Goal: Task Accomplishment & Management: Complete application form

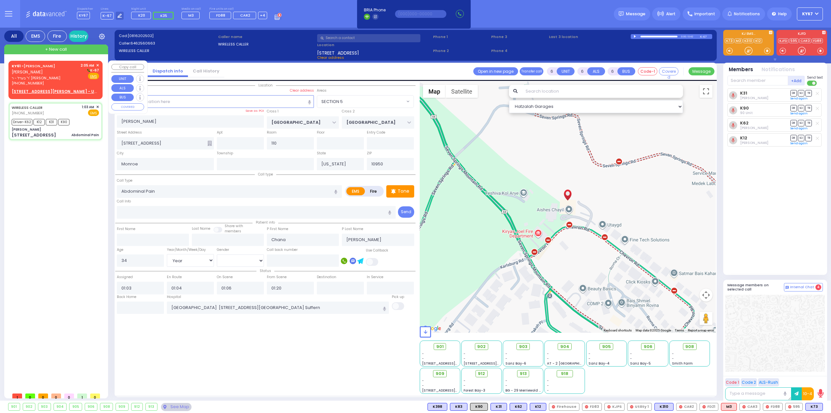
select select "SECTION 5"
select select "Year"
select select "[DEMOGRAPHIC_DATA]"
click at [50, 83] on div "[PHONE_NUMBER]" at bounding box center [45, 84] width 67 height 6
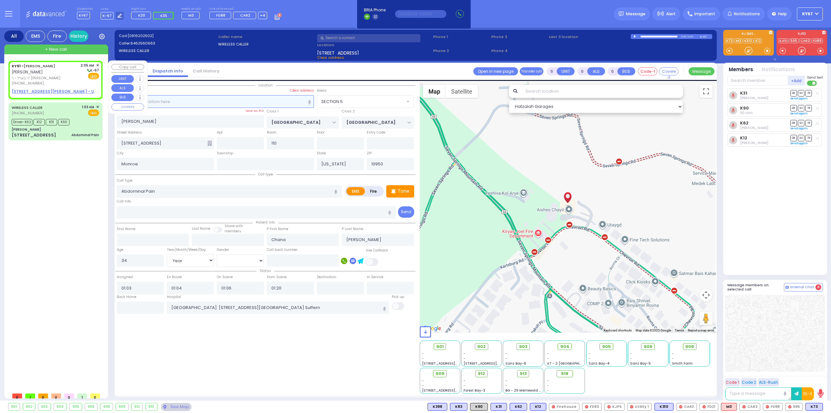
type input "2"
type input "1"
select select
radio input "true"
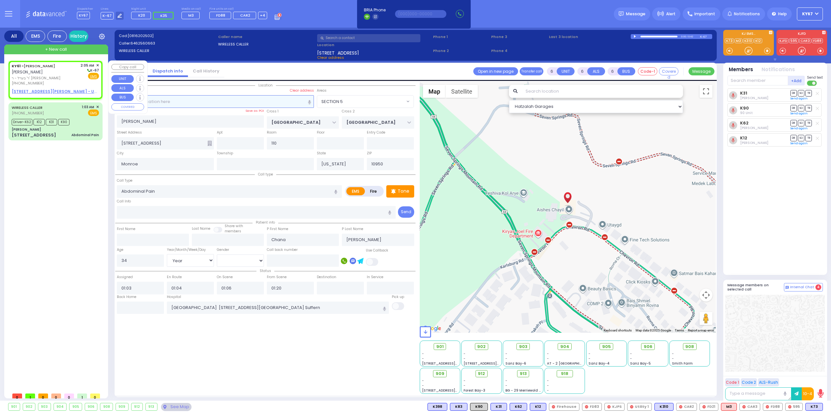
type input "[PERSON_NAME]"
select select
type input "02:05"
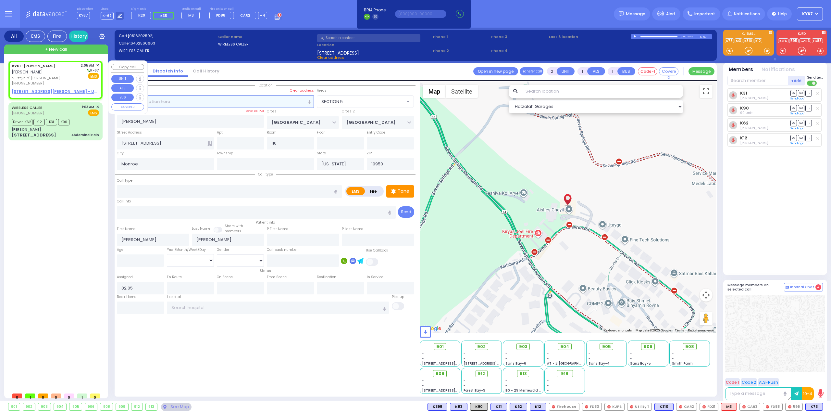
select select "Hatzalah Garages"
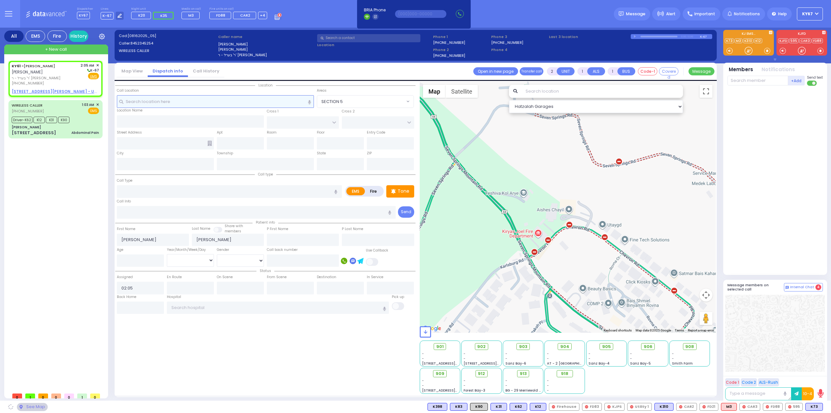
select select
radio input "true"
select select
select select "Hatzalah Garages"
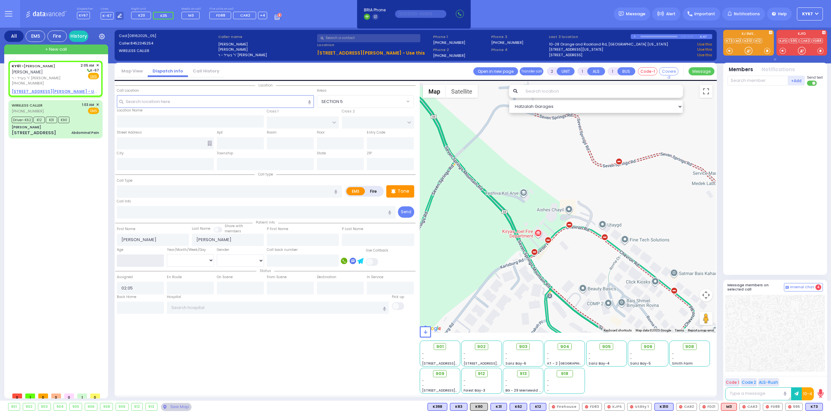
click at [141, 263] on input "number" at bounding box center [140, 260] width 47 height 12
type input "17"
click at [179, 264] on select "Year Month Week Day" at bounding box center [190, 260] width 47 height 12
select select
radio input "true"
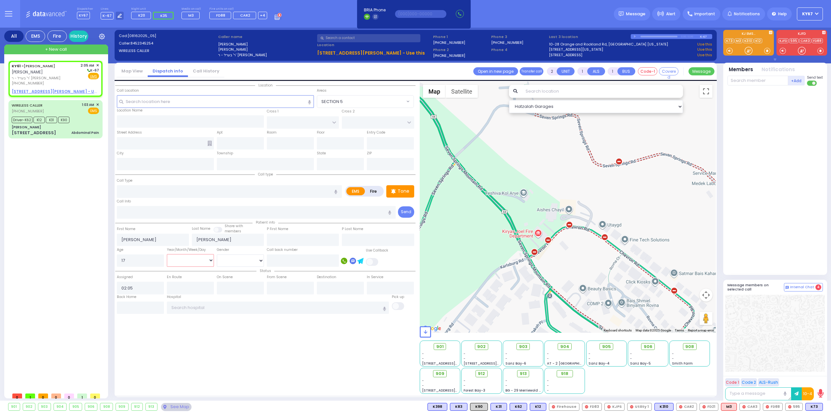
select select "Year"
click at [167, 254] on select "Year Month Week Day" at bounding box center [190, 260] width 47 height 12
select select "Hatzalah Garages"
click at [229, 260] on select "[DEMOGRAPHIC_DATA] [DEMOGRAPHIC_DATA]" at bounding box center [240, 260] width 47 height 12
select select
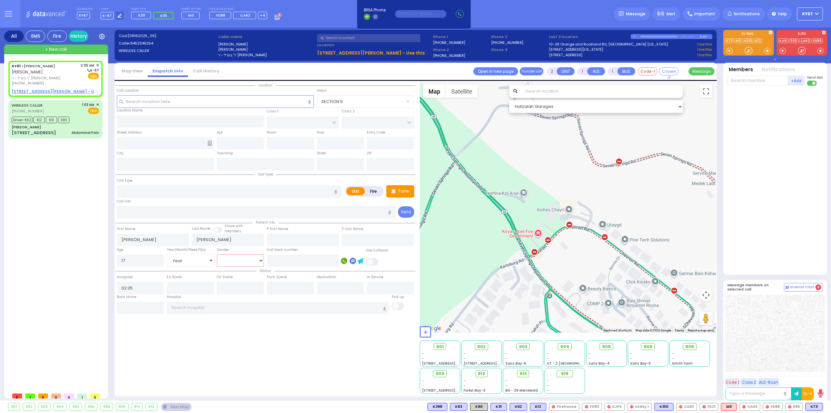
radio input "true"
select select "Year"
select select "Hatzalah Garages"
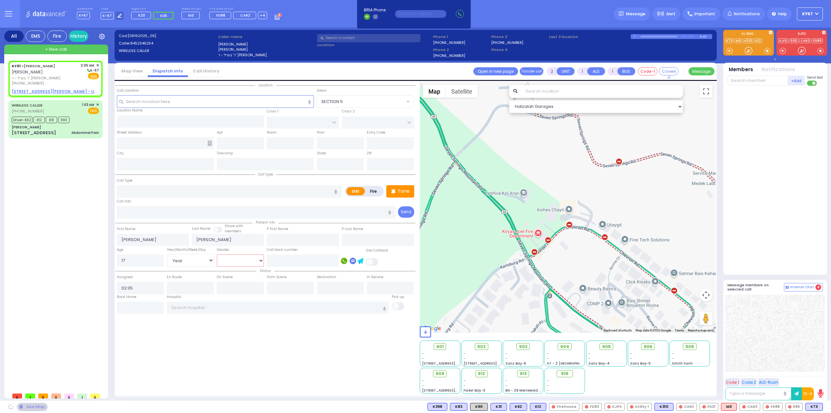
select select "[DEMOGRAPHIC_DATA]"
click at [217, 254] on select "[DEMOGRAPHIC_DATA] [DEMOGRAPHIC_DATA]" at bounding box center [240, 260] width 47 height 12
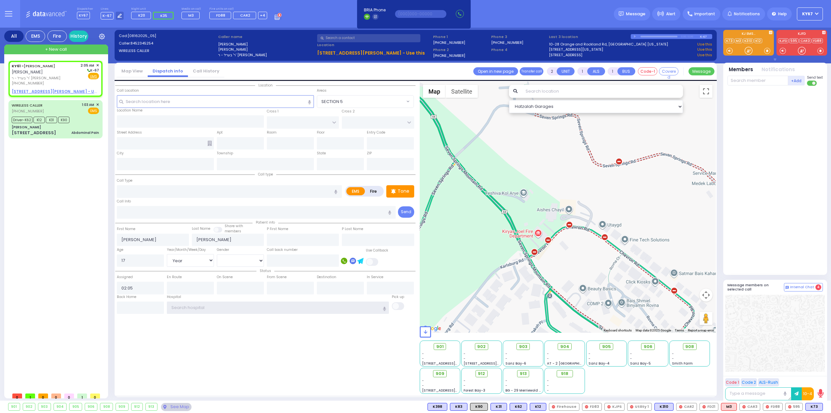
click at [194, 305] on input "text" at bounding box center [278, 307] width 222 height 12
select select
radio input "true"
select select "Year"
select select "[DEMOGRAPHIC_DATA]"
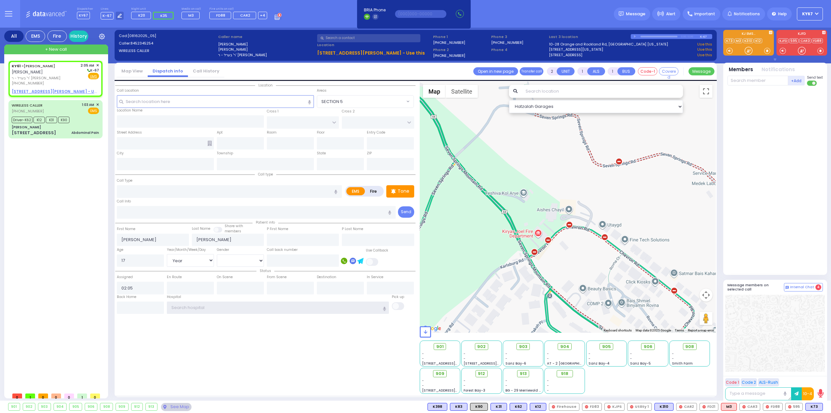
select select "Hatzalah Garages"
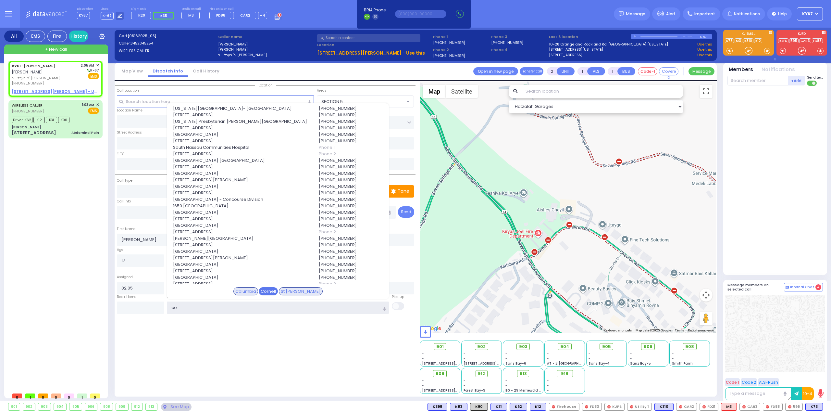
type input "co"
click at [278, 291] on div "Cornell" at bounding box center [268, 291] width 19 height 8
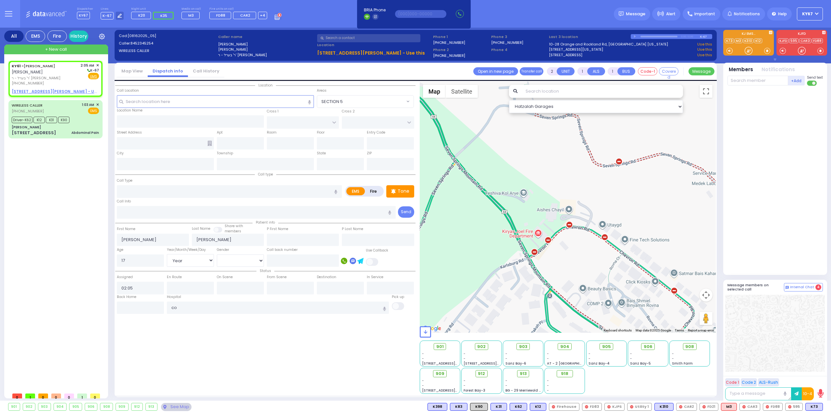
select select
radio input "true"
select select "Year"
select select "[DEMOGRAPHIC_DATA]"
type input "[US_STATE] Presbyterian [PERSON_NAME][GEOGRAPHIC_DATA]"
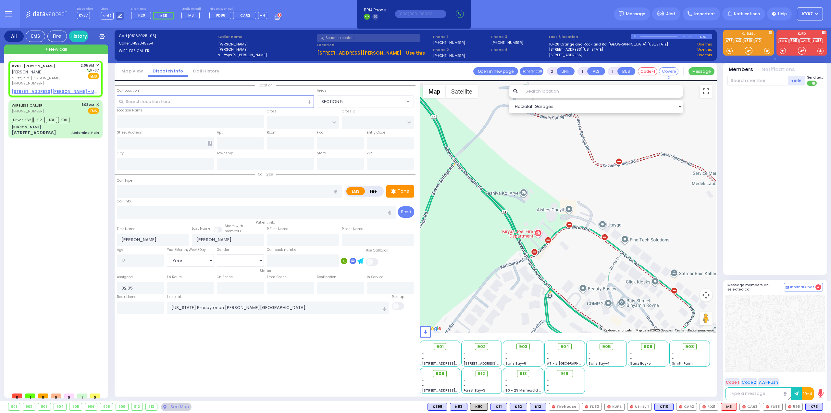
select select "Hatzalah Garages"
click at [141, 124] on input "text" at bounding box center [190, 121] width 147 height 12
click at [140, 102] on input "text" at bounding box center [215, 101] width 197 height 12
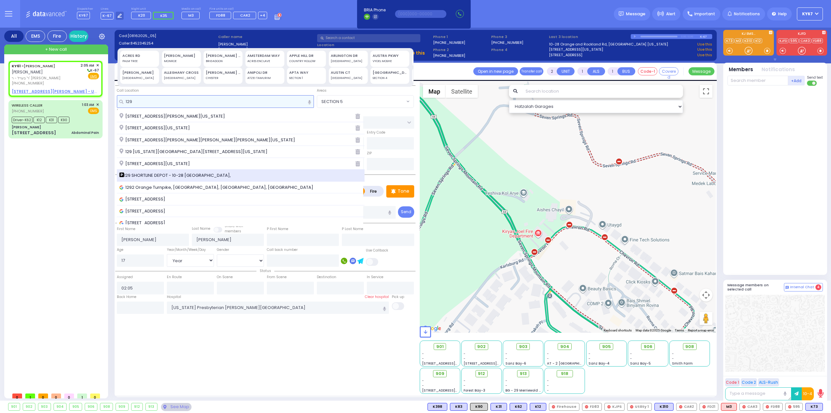
type input "129"
click at [143, 175] on span "129 SHORTLINE DEPOT - 10-28 [GEOGRAPHIC_DATA]," at bounding box center [176, 175] width 114 height 6
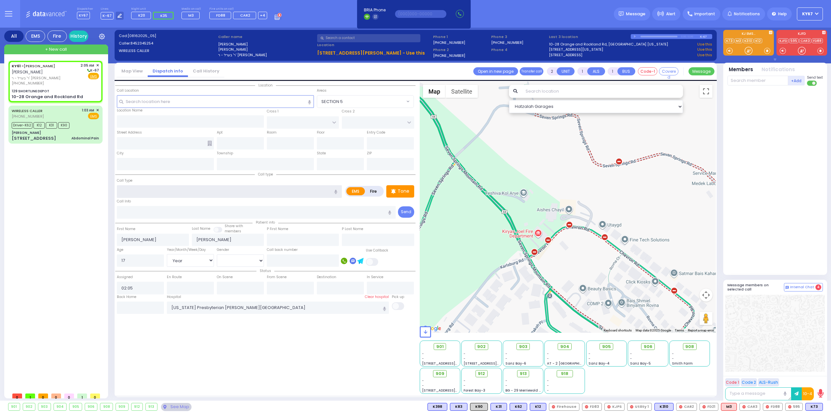
click at [139, 190] on input "text" at bounding box center [229, 191] width 225 height 12
select select
radio input "true"
select select "Year"
select select "[DEMOGRAPHIC_DATA]"
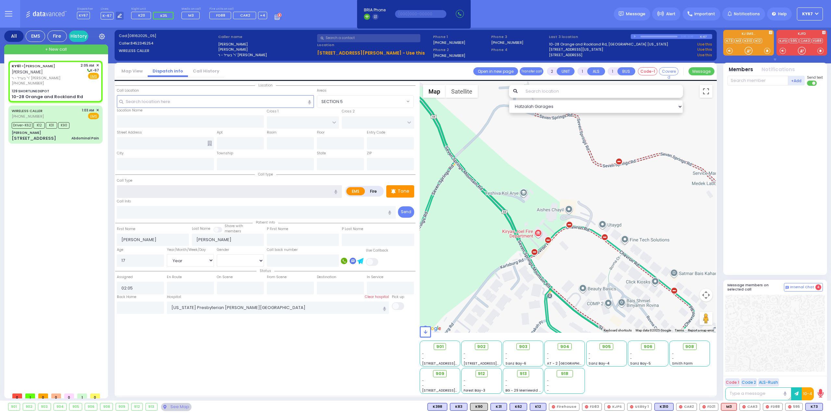
select select "Hatzalah Garages"
type input "129 SHORTLINE DEPOT"
type input "10-28 Orange and Rockland Rd"
type input "Monroe"
type input "[US_STATE]"
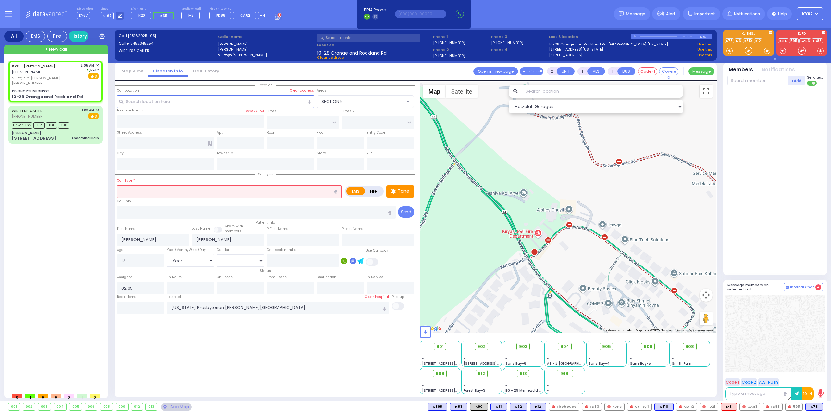
type input "10950"
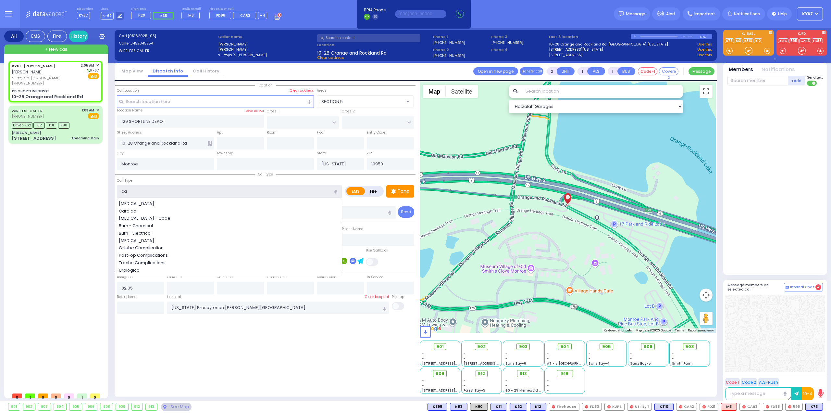
type input "c"
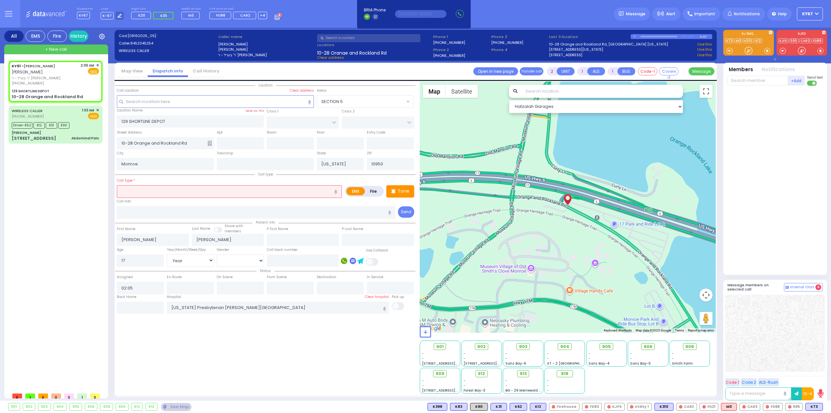
select select
radio input "true"
select select "Year"
select select "[DEMOGRAPHIC_DATA]"
select select "Hatzalah Garages"
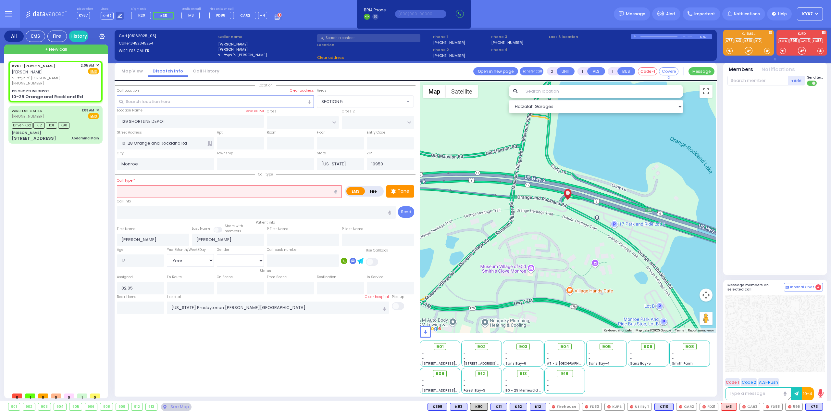
type input "p"
select select
radio input "true"
select select "Year"
select select "[DEMOGRAPHIC_DATA]"
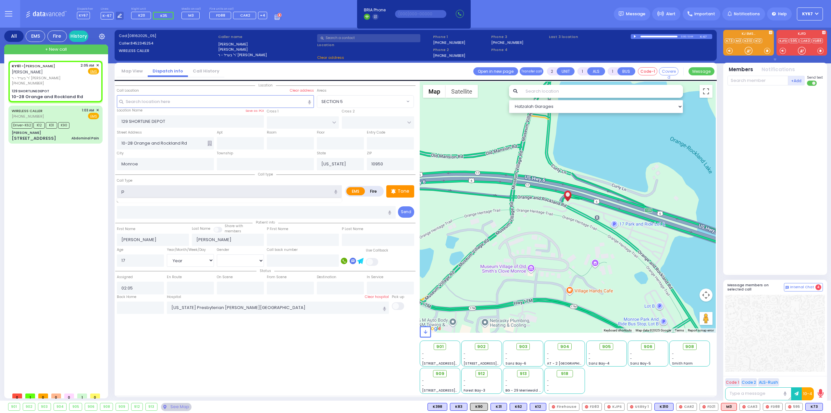
select select "Hatzalah Garages"
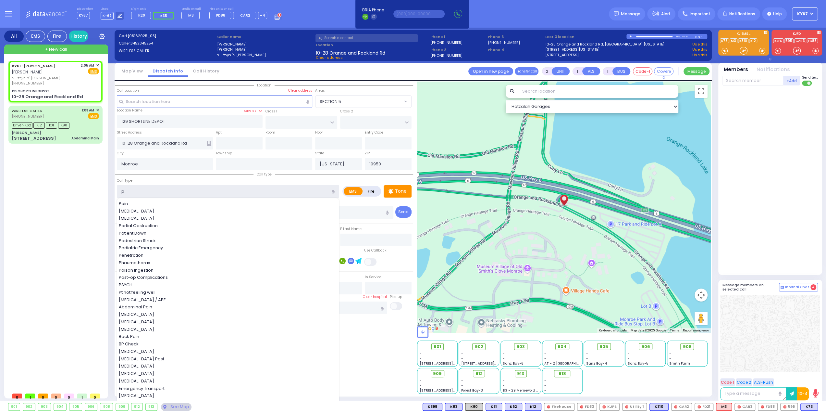
type input "pt"
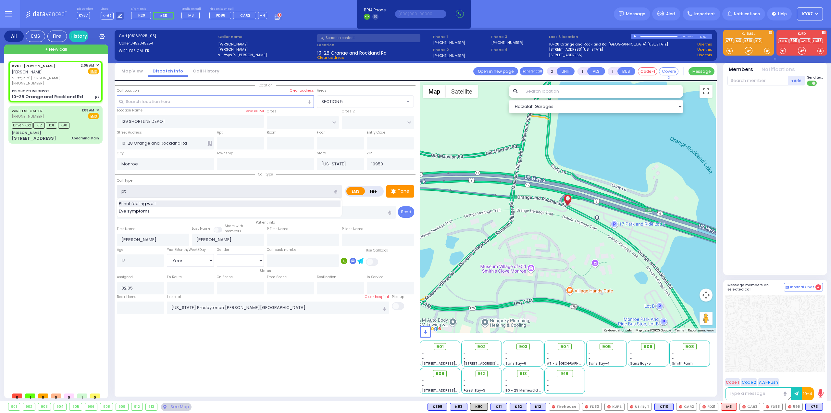
select select
radio input "true"
select select "Year"
select select "[DEMOGRAPHIC_DATA]"
select select "Hatzalah Garages"
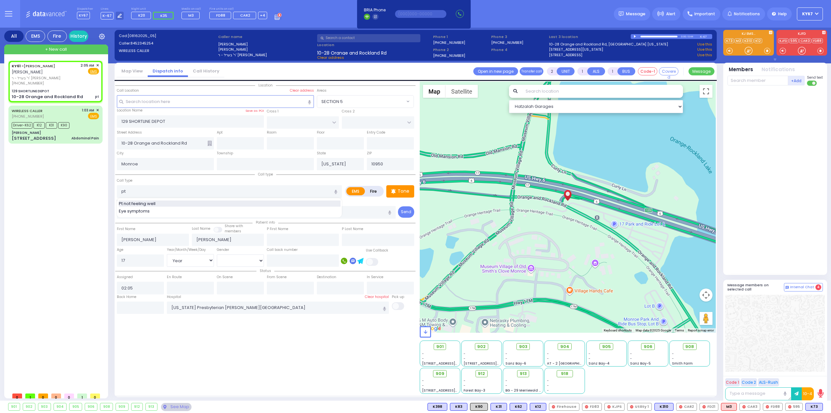
click at [149, 201] on span "Pt not feeling well" at bounding box center [138, 203] width 39 height 6
type input "Pt not feeling well"
type input "1"
type input "0"
click at [121, 190] on input "Pt not feeling well" at bounding box center [229, 191] width 225 height 12
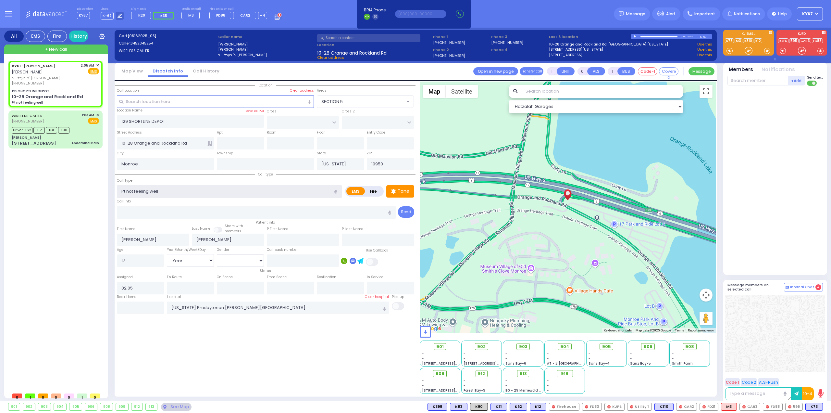
select select
radio input "true"
select select "Year"
select select "[DEMOGRAPHIC_DATA]"
select select "Hatzalah Garages"
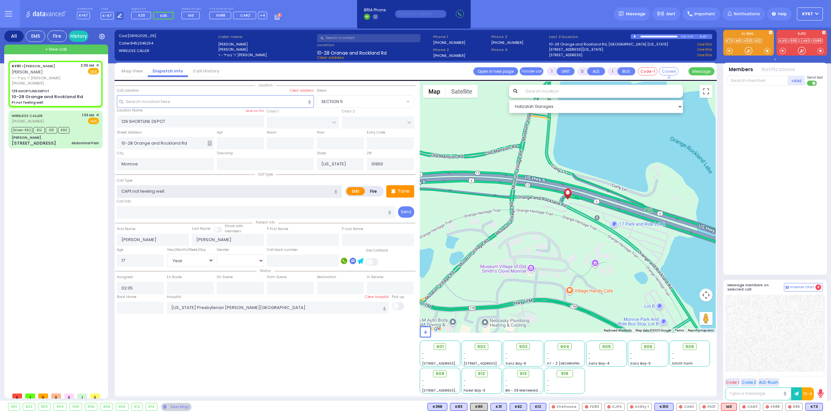
type input "CA Pt not feeling well"
select select
radio input "true"
select select "Year"
select select "[DEMOGRAPHIC_DATA]"
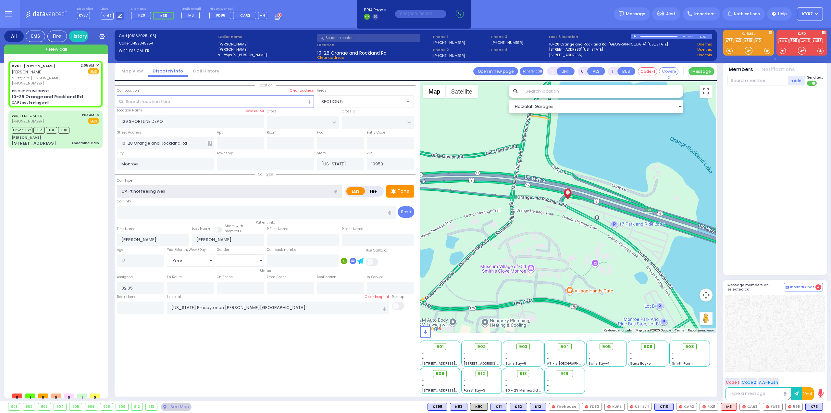
select select "Hatzalah Garages"
type input "CA Pt not feeling well"
select select
radio input "true"
select select "Year"
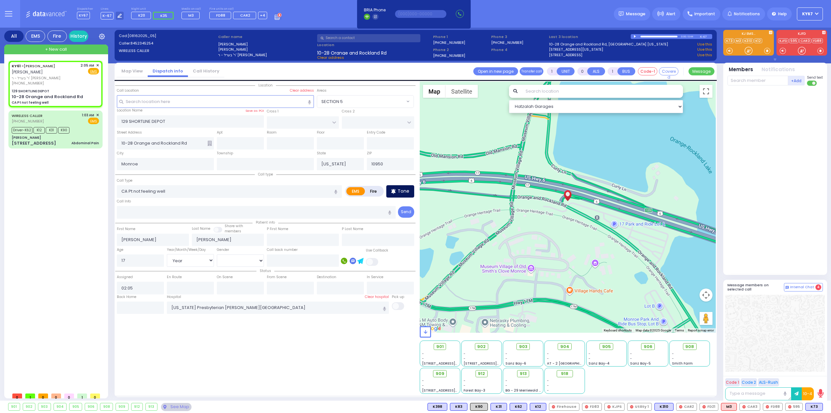
select select "[DEMOGRAPHIC_DATA]"
click at [397, 188] on div "Tone" at bounding box center [400, 191] width 28 height 12
select select "Hatzalah Garages"
click at [812, 408] on span "M15" at bounding box center [814, 406] width 17 height 7
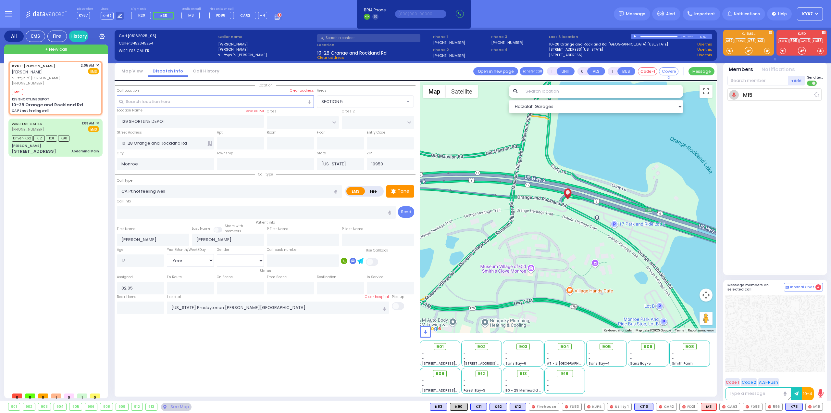
select select
radio input "true"
select select "Year"
select select "[DEMOGRAPHIC_DATA]"
type input "02:07"
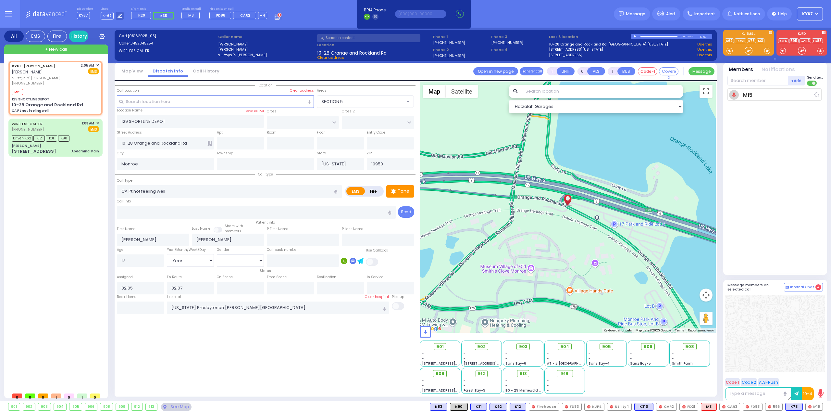
select select "Hatzalah Garages"
click at [812, 405] on span "K62" at bounding box center [814, 406] width 17 height 7
select select
radio input "true"
select select "Year"
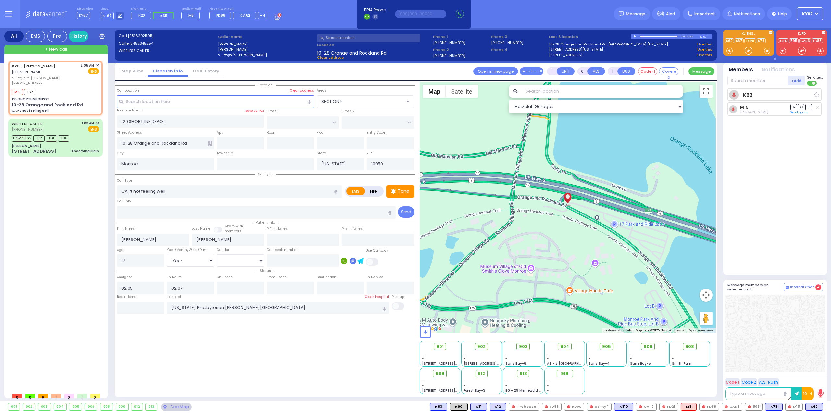
select select "[DEMOGRAPHIC_DATA]"
select select "Hatzalah Garages"
click at [81, 140] on div "Driver-K62 K12 K31 K90" at bounding box center [55, 137] width 87 height 8
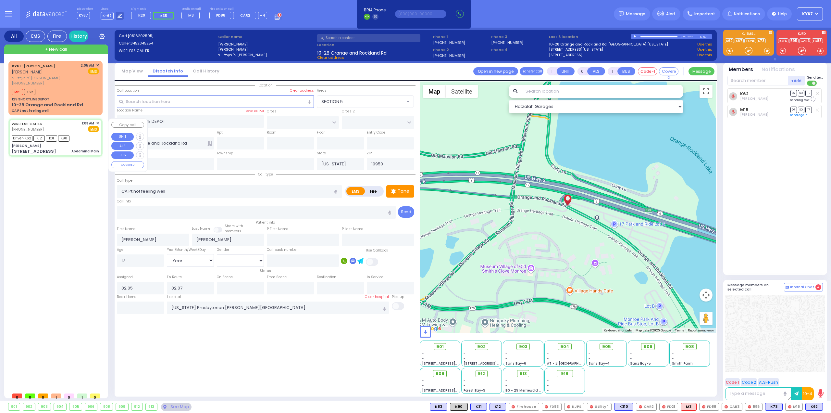
type input "6"
select select
type input "Abdominal Pain"
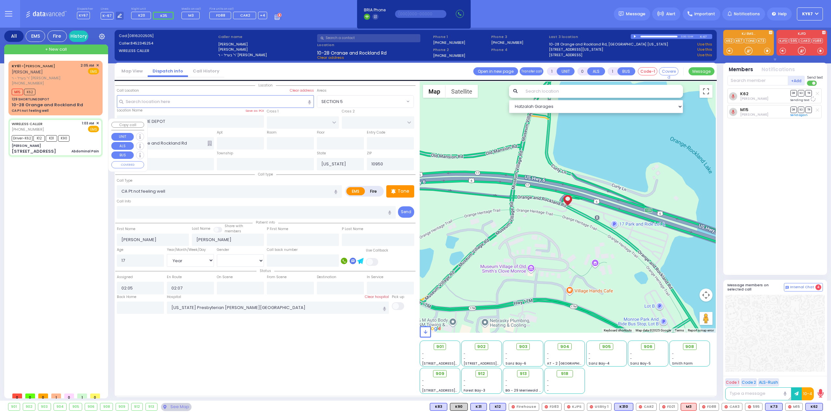
radio input "true"
type input "Chana"
type input "[PERSON_NAME]"
type input "34"
select select "Year"
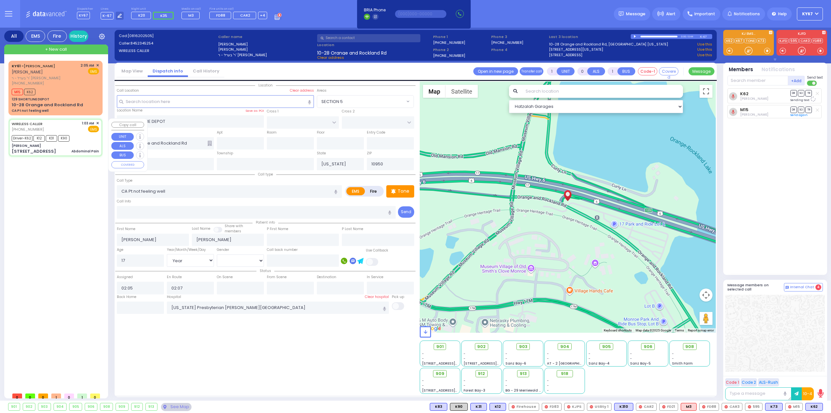
select select "[DEMOGRAPHIC_DATA]"
type input "01:03"
type input "01:04"
type input "01:06"
type input "01:20"
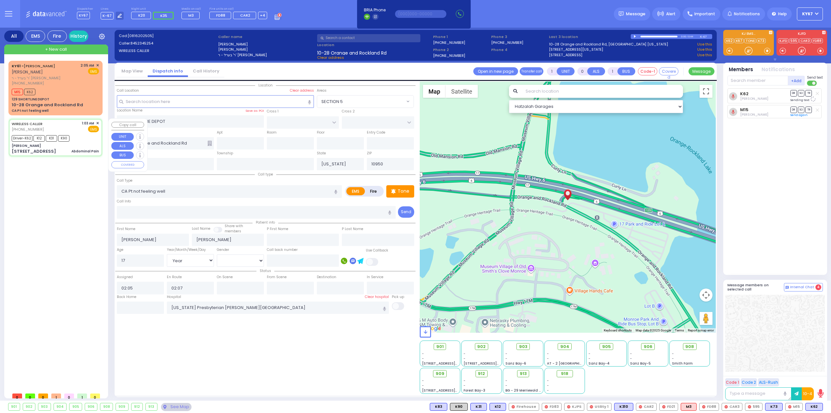
type input "[GEOGRAPHIC_DATA] [STREET_ADDRESS][GEOGRAPHIC_DATA] Suffern"
select select "Hatzalah Garages"
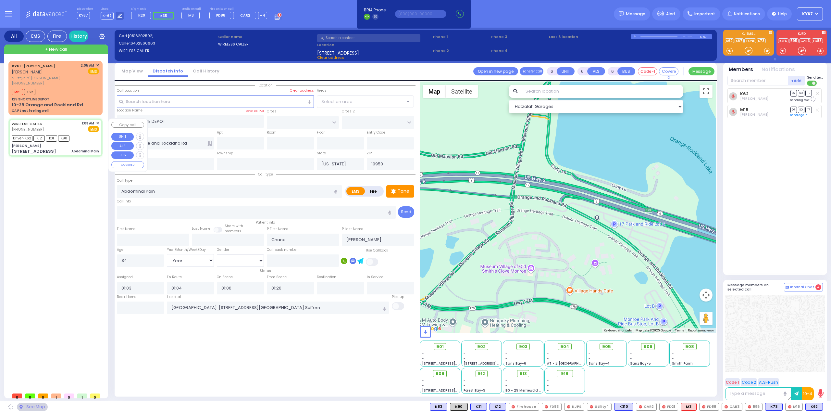
type input "[PERSON_NAME]"
type input "[GEOGRAPHIC_DATA]"
type input "[STREET_ADDRESS]"
type input "110"
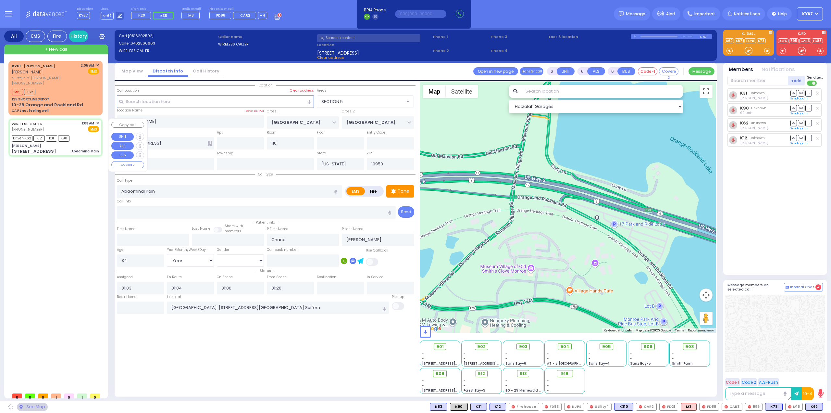
select select "SECTION 5"
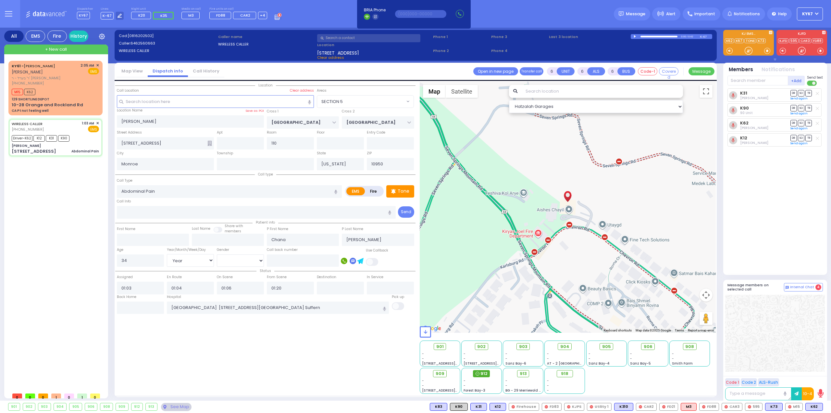
click at [482, 374] on span "912" at bounding box center [484, 373] width 7 height 6
select select
radio input "true"
select select "Year"
select select "[DEMOGRAPHIC_DATA]"
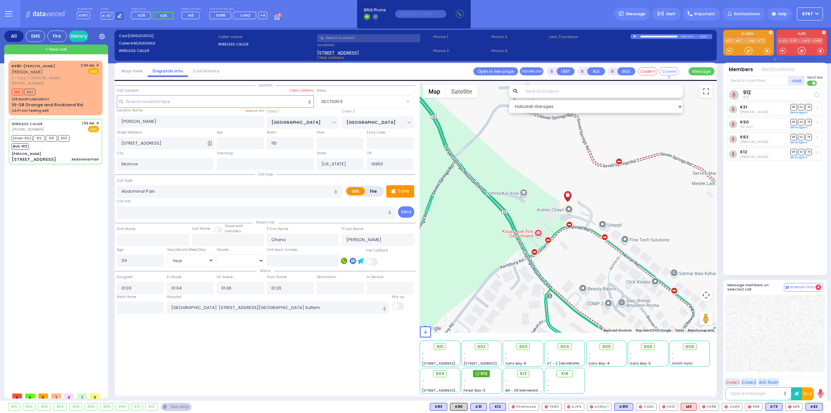
select select "Hatzalah Garages"
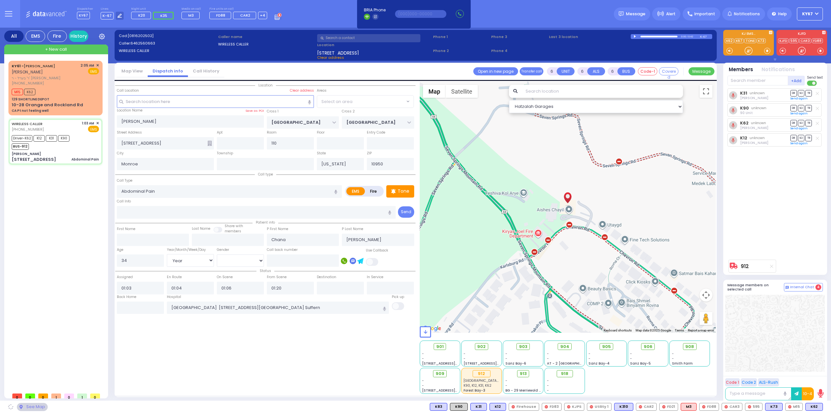
select select "SECTION 5"
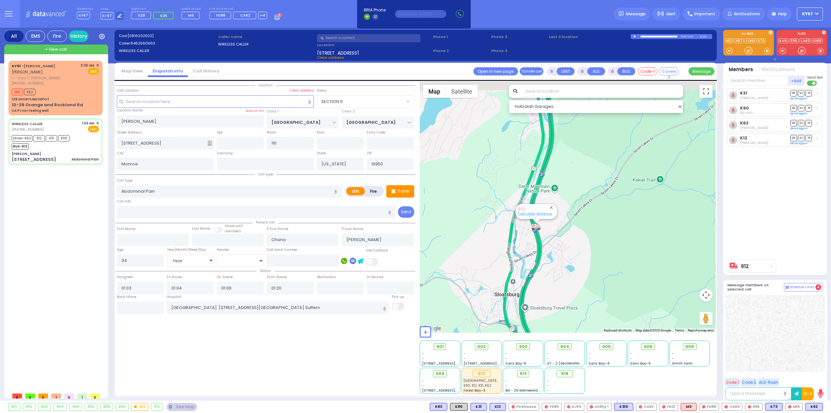
drag, startPoint x: 640, startPoint y: 176, endPoint x: 641, endPoint y: 291, distance: 114.9
click at [641, 285] on div "912 Calculate distance" at bounding box center [568, 206] width 296 height 251
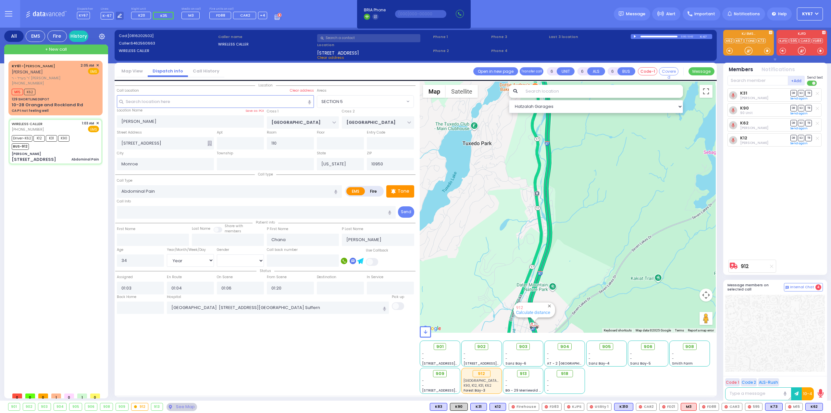
drag, startPoint x: 574, startPoint y: 200, endPoint x: 571, endPoint y: 283, distance: 83.2
click at [571, 282] on div "912 Calculate distance" at bounding box center [568, 206] width 296 height 251
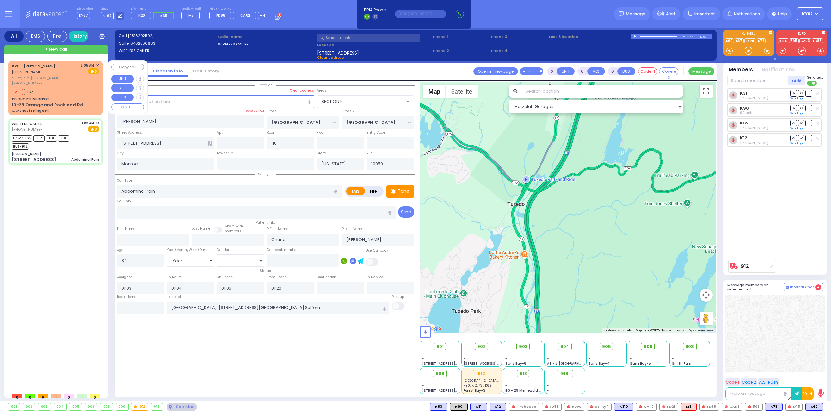
click at [73, 90] on div "M15 K62" at bounding box center [55, 91] width 87 height 8
type input "1"
type input "0"
type input "1"
select select
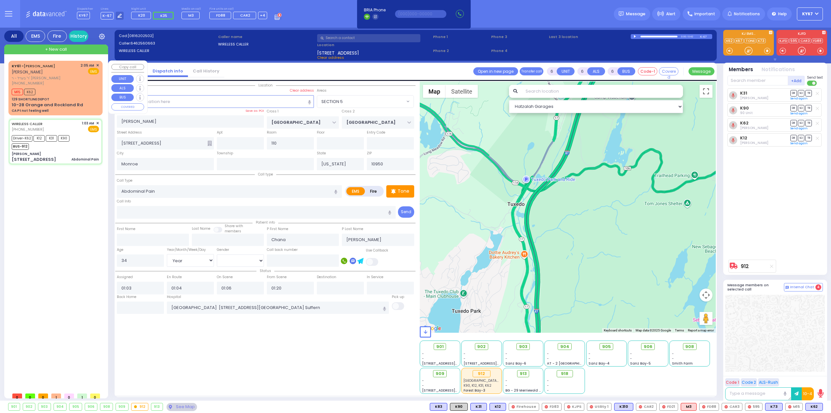
type input "CA Pt not feeling well"
radio input "true"
type input "[PERSON_NAME]"
type input "17"
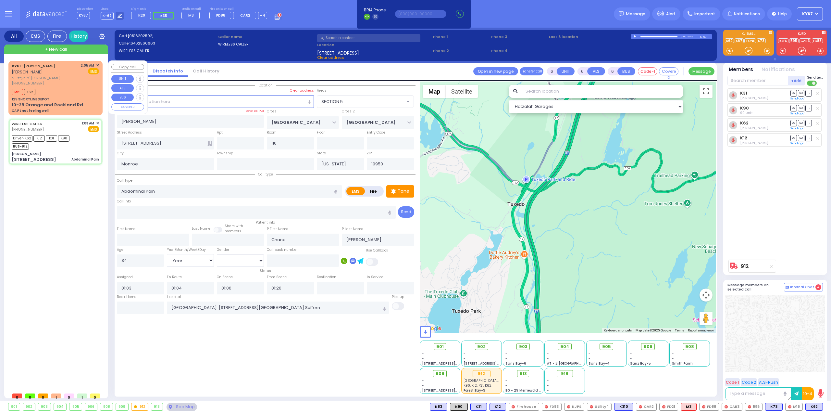
select select "Year"
select select "[DEMOGRAPHIC_DATA]"
type input "02:05"
type input "02:07"
type input "[US_STATE] Presbyterian [PERSON_NAME][GEOGRAPHIC_DATA]"
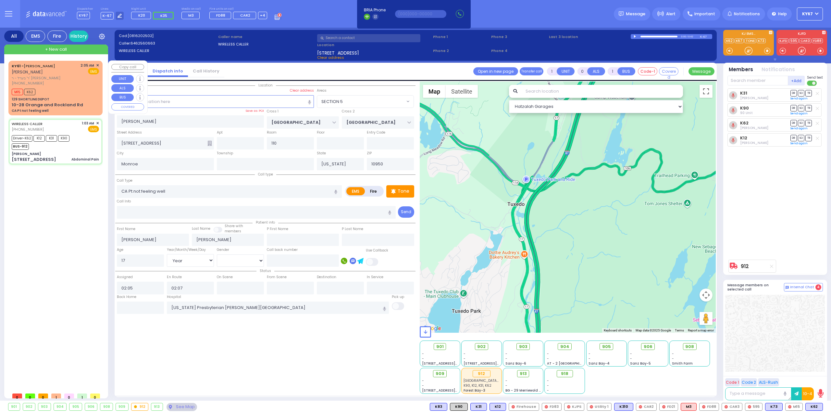
select select "Hatzalah Garages"
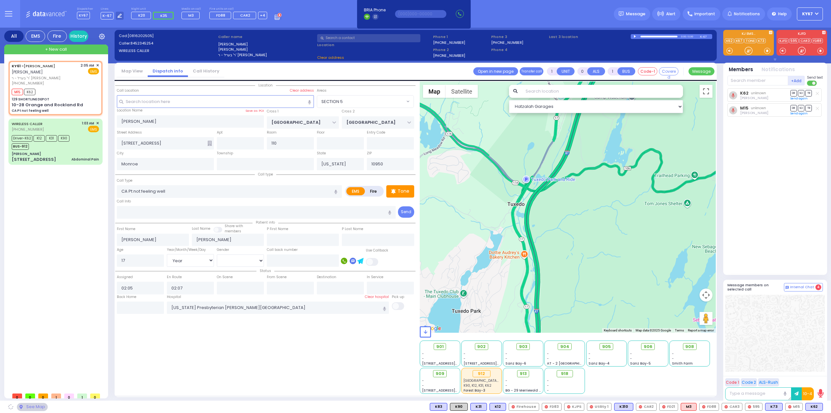
type input "129 SHORTLINE DEPOT"
type input "10-28 Orange and Rockland Rd"
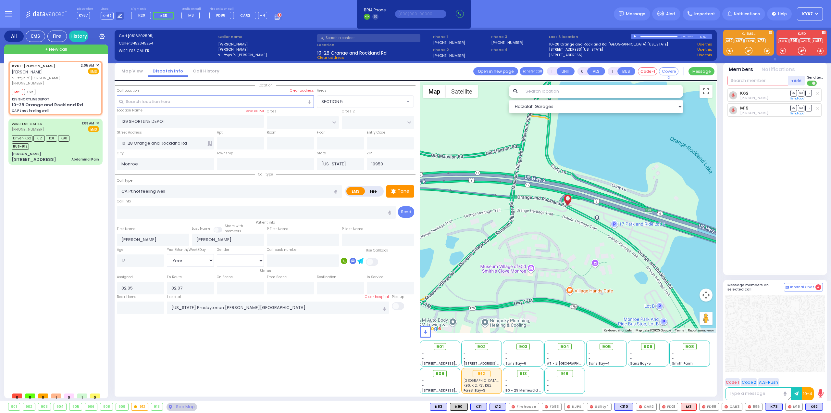
click at [736, 83] on input "text" at bounding box center [758, 81] width 61 height 10
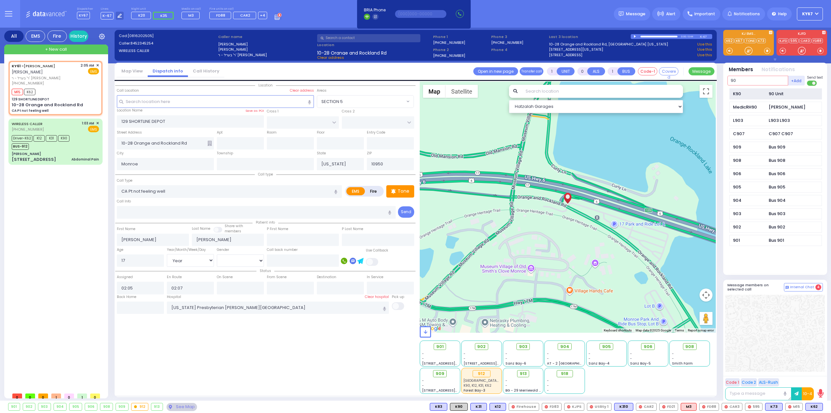
type input "90"
click at [755, 90] on div "K90 90 Unit" at bounding box center [776, 93] width 93 height 11
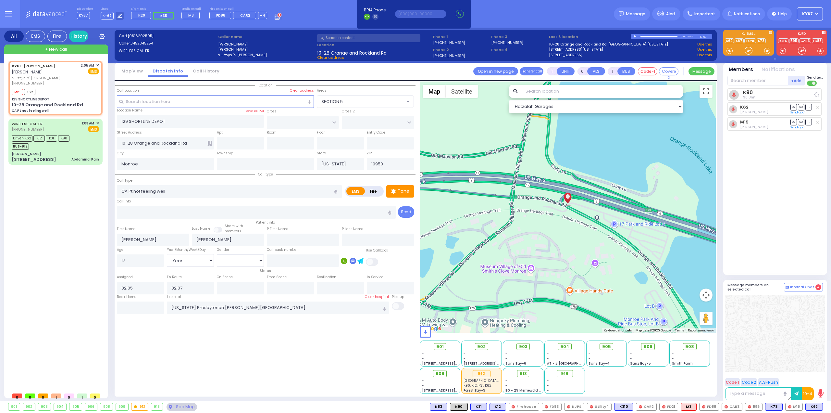
click at [779, 187] on div "K90 90 Unit K62 DR SO TR M15" at bounding box center [776, 178] width 97 height 181
select select
radio input "true"
select select "Year"
select select "[DEMOGRAPHIC_DATA]"
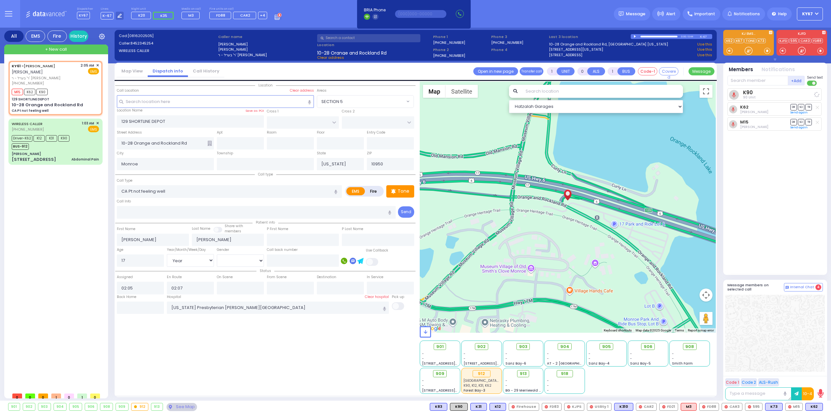
select select "Hatzalah Garages"
click at [56, 155] on div "[PERSON_NAME]" at bounding box center [55, 153] width 87 height 5
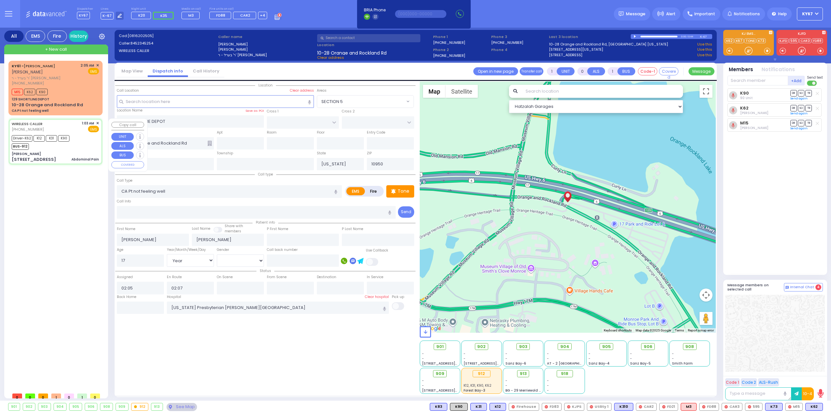
type input "6"
select select
type input "Abdominal Pain"
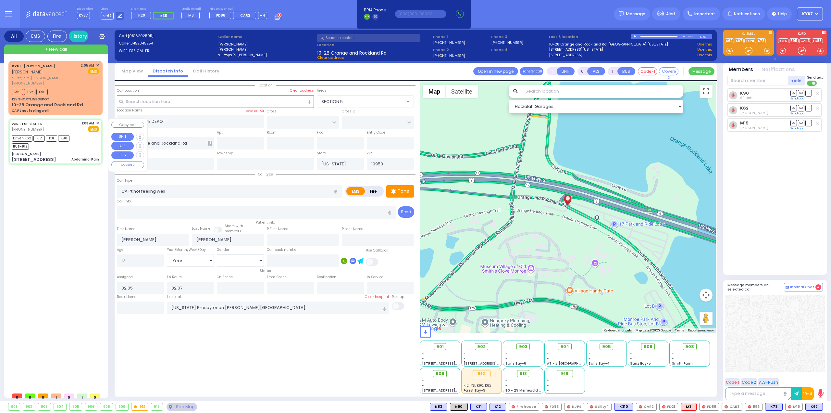
radio input "true"
type input "Chana"
type input "[PERSON_NAME]"
type input "34"
select select "Year"
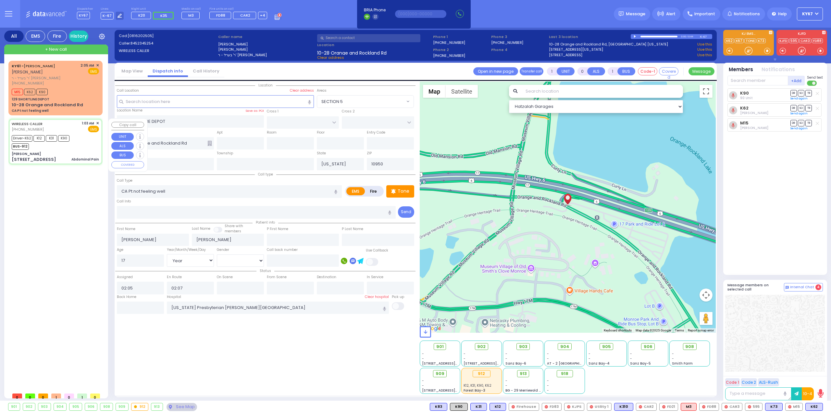
select select "[DEMOGRAPHIC_DATA]"
type input "01:03"
type input "01:04"
type input "01:06"
type input "01:20"
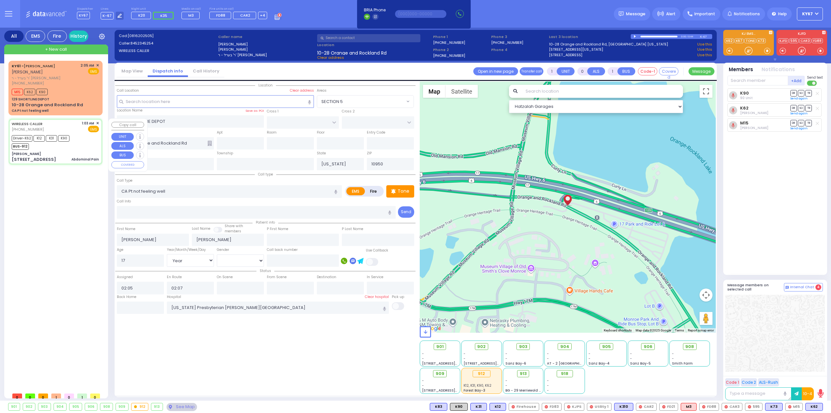
type input "[GEOGRAPHIC_DATA] [STREET_ADDRESS][GEOGRAPHIC_DATA] Suffern"
type input "[PERSON_NAME]"
type input "[GEOGRAPHIC_DATA]"
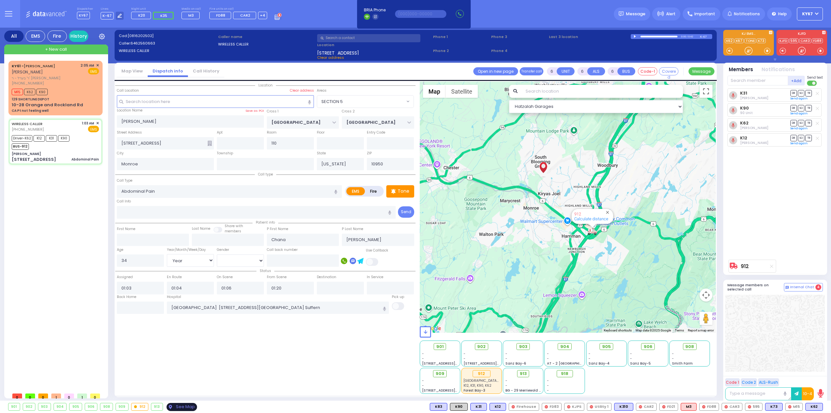
click at [177, 407] on div "See Map" at bounding box center [182, 407] width 31 height 8
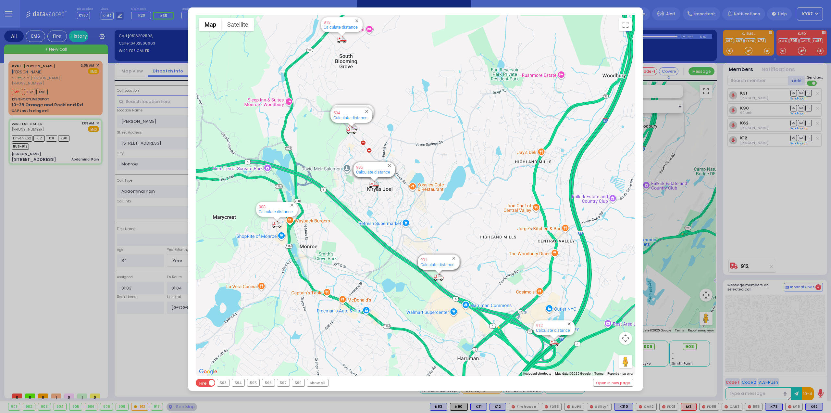
click at [210, 383] on span "EMS" at bounding box center [207, 383] width 10 height 9
click at [196, 383] on input "EMS Fire" at bounding box center [196, 383] width 0 height 0
click at [344, 383] on div "912" at bounding box center [341, 382] width 11 height 7
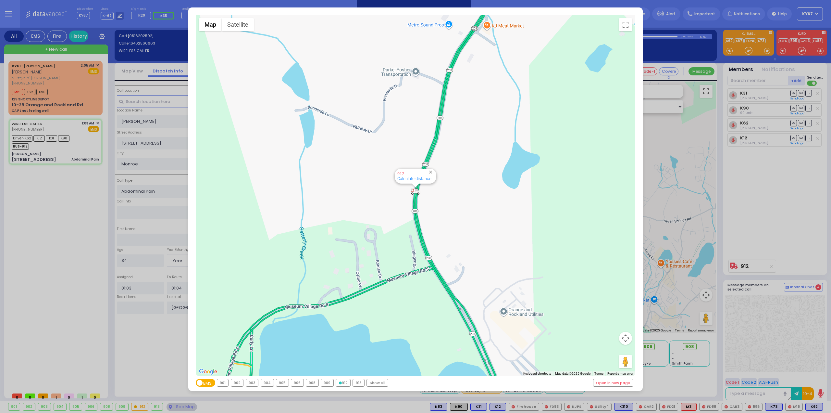
drag, startPoint x: 66, startPoint y: 218, endPoint x: 68, endPoint y: 203, distance: 15.0
click at [66, 217] on div "← Move left → Move right ↑ Move up ↓ Move down + Zoom in - Zoom out Home Jump l…" at bounding box center [415, 206] width 831 height 413
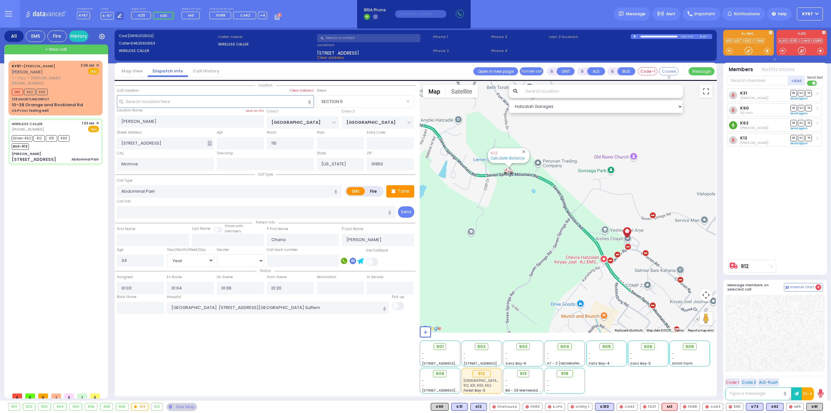
click at [732, 125] on circle at bounding box center [733, 125] width 8 height 8
click at [60, 86] on div "KY61 - [PERSON_NAME] [PERSON_NAME] ר' בערל - ר' [PERSON_NAME] [PHONE_NUMBER] 2:…" at bounding box center [56, 88] width 92 height 52
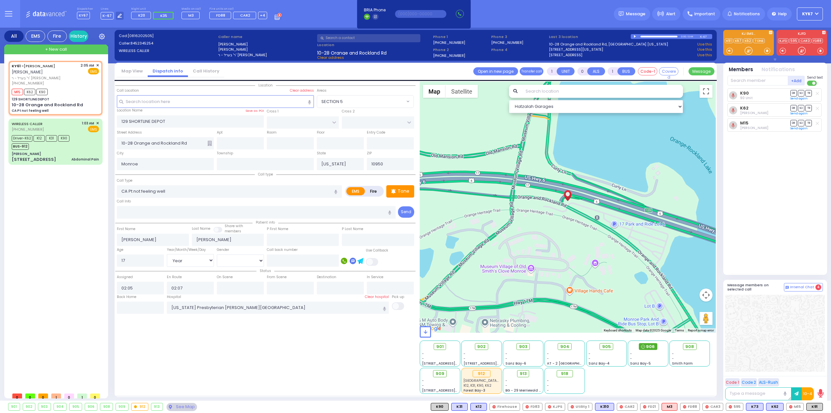
click at [651, 345] on span "906" at bounding box center [650, 346] width 9 height 6
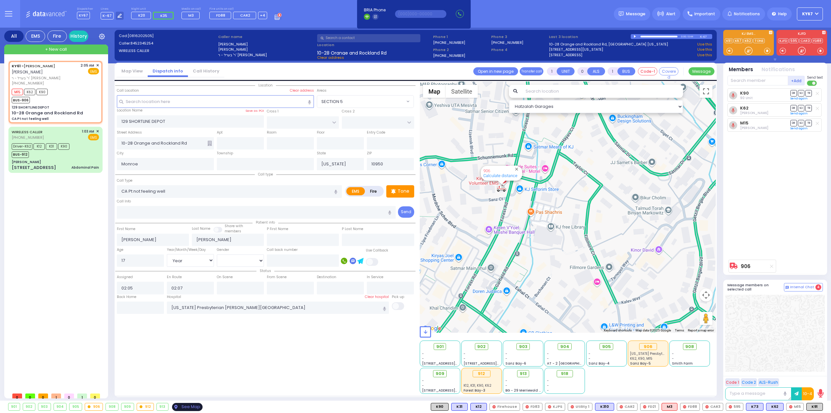
click at [186, 406] on div "See Map" at bounding box center [187, 407] width 31 height 8
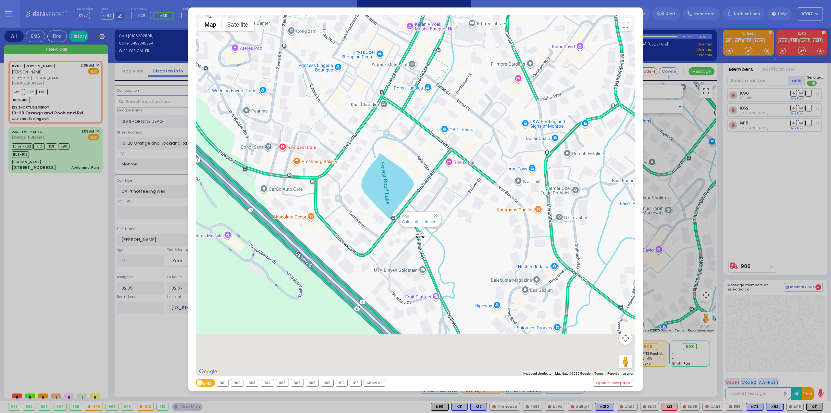
drag, startPoint x: 496, startPoint y: 325, endPoint x: 476, endPoint y: 219, distance: 108.4
click at [476, 222] on div "594 Calculate distance 595 Calculate distance 596 Calculate distance 901 Calcul…" at bounding box center [416, 195] width 440 height 361
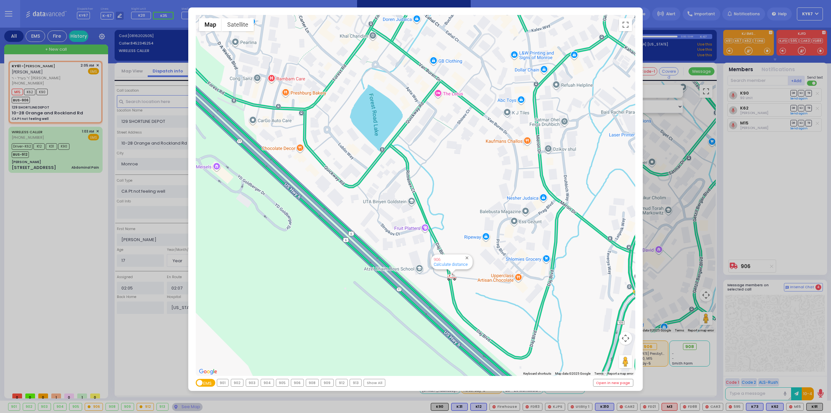
click at [44, 238] on div "← Move left → Move right ↑ Move up ↓ Move down + Zoom in - Zoom out Home Jump l…" at bounding box center [415, 206] width 831 height 413
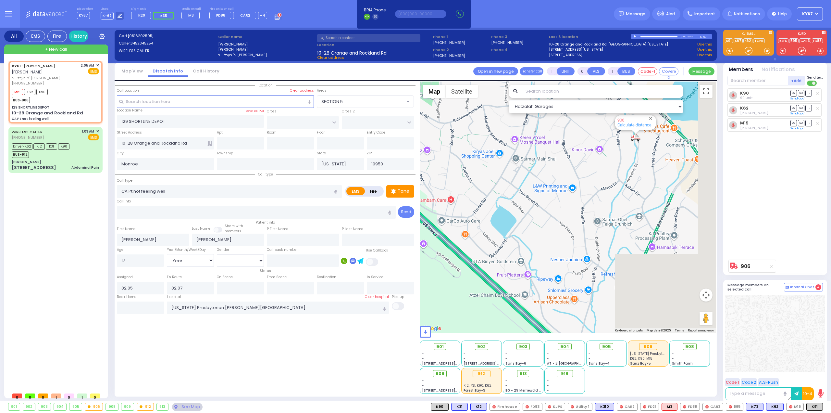
drag, startPoint x: 642, startPoint y: 246, endPoint x: 576, endPoint y: 134, distance: 130.1
click at [576, 135] on div "906 Calculate distance" at bounding box center [568, 206] width 296 height 251
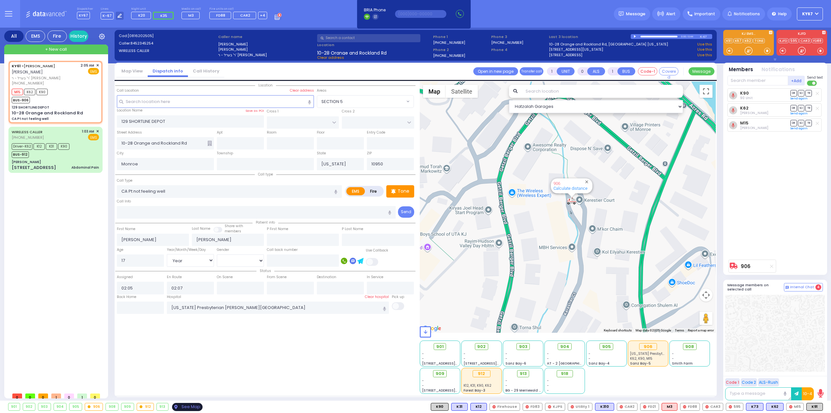
click at [181, 406] on div "See Map" at bounding box center [187, 407] width 31 height 8
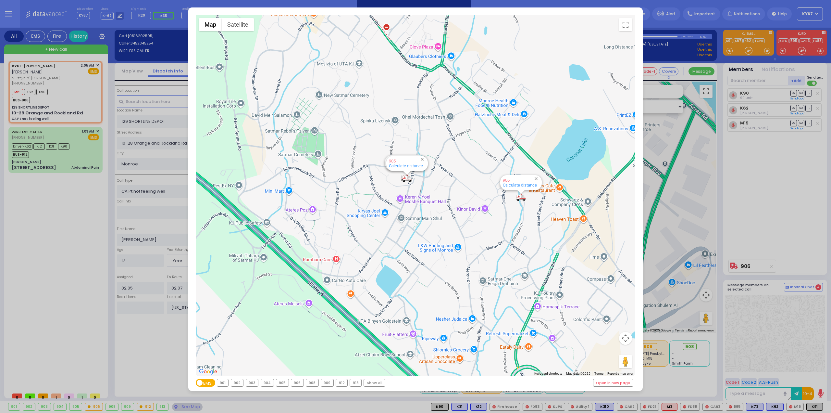
drag, startPoint x: 518, startPoint y: 228, endPoint x: 509, endPoint y: 304, distance: 76.2
click at [509, 304] on div "594 Calculate distance 595 Calculate distance 596 Calculate distance 901 Calcul…" at bounding box center [416, 195] width 440 height 361
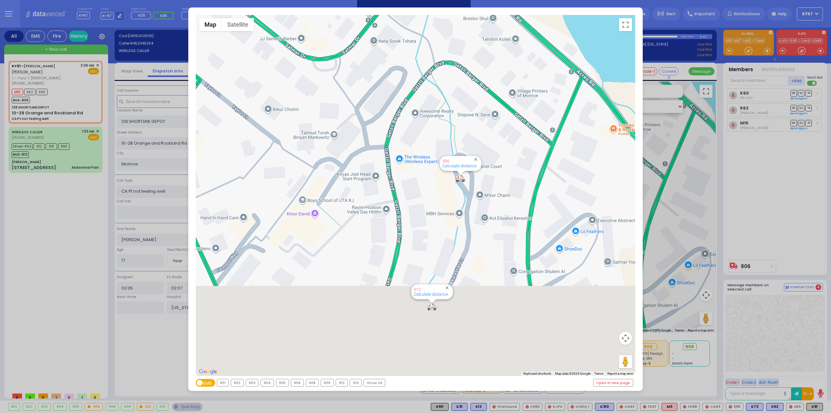
drag, startPoint x: 488, startPoint y: 318, endPoint x: 504, endPoint y: 194, distance: 124.4
click at [495, 207] on div "594 Calculate distance 595 Calculate distance 596 Calculate distance 901 Calcul…" at bounding box center [416, 195] width 440 height 361
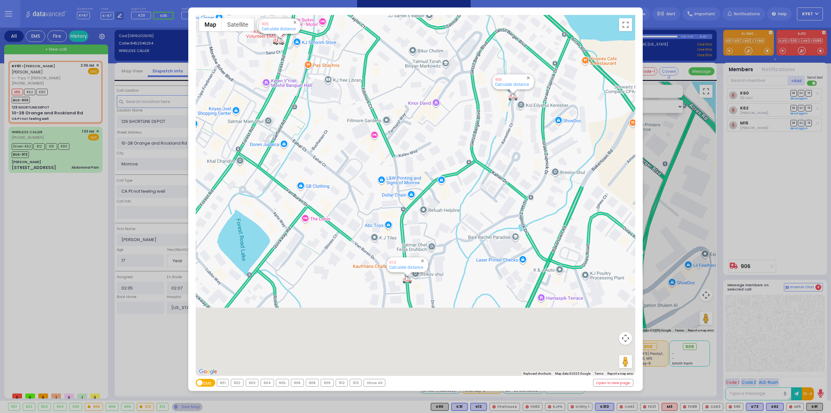
drag, startPoint x: 461, startPoint y: 319, endPoint x: 480, endPoint y: 148, distance: 172.8
click at [480, 148] on div "594 Calculate distance 595 Calculate distance 596 Calculate distance 901 Calcul…" at bounding box center [416, 195] width 440 height 361
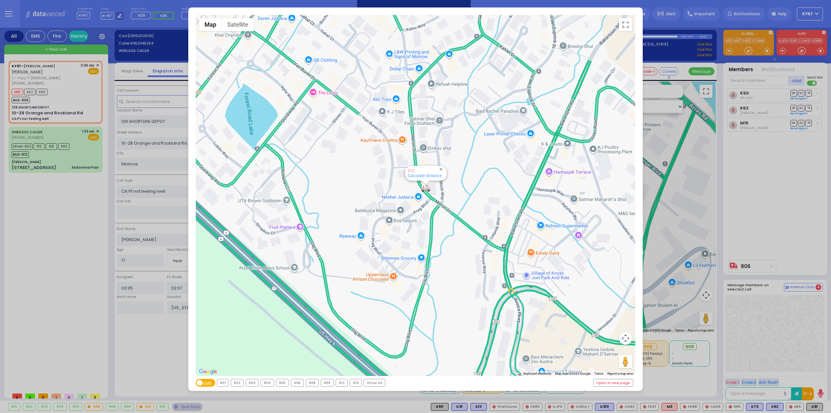
drag, startPoint x: 480, startPoint y: 238, endPoint x: 493, endPoint y: 184, distance: 55.6
click at [492, 184] on div "594 Calculate distance 595 Calculate distance 596 Calculate distance 901 Calcul…" at bounding box center [416, 195] width 440 height 361
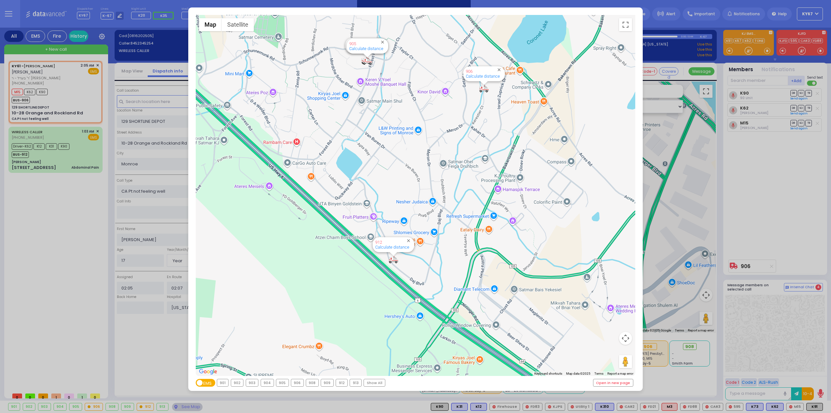
drag, startPoint x: 470, startPoint y: 91, endPoint x: 469, endPoint y: 126, distance: 35.7
click at [469, 126] on div "594 Calculate distance 595 Calculate distance 596 Calculate distance 901 Calcul…" at bounding box center [416, 195] width 440 height 361
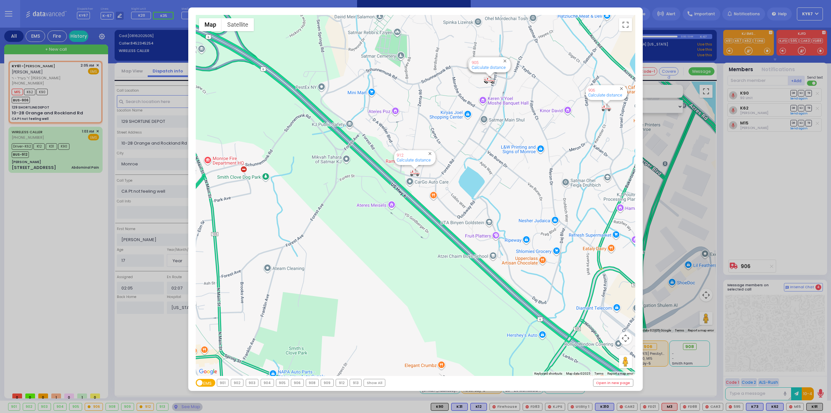
drag, startPoint x: 270, startPoint y: 177, endPoint x: 394, endPoint y: 196, distance: 124.5
click at [394, 196] on div "594 Calculate distance 595 Calculate distance 596 Calculate distance 901 Calcul…" at bounding box center [416, 195] width 440 height 361
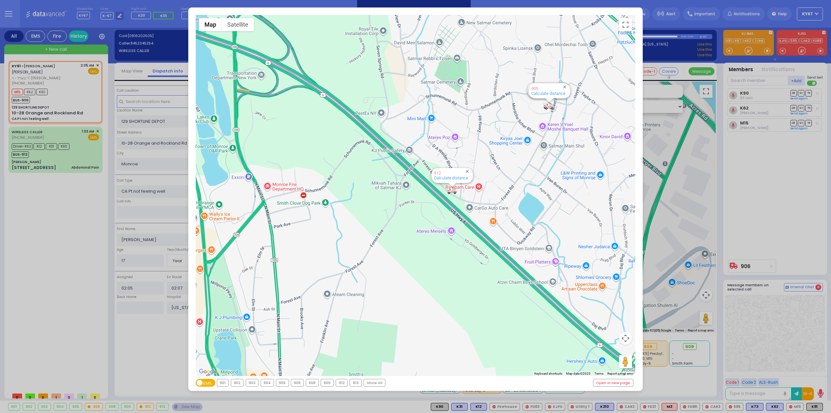
drag, startPoint x: 320, startPoint y: 193, endPoint x: 374, endPoint y: 216, distance: 58.6
click at [373, 216] on div "594 Calculate distance 595 Calculate distance 596 Calculate distance 901 Calcul…" at bounding box center [416, 195] width 440 height 361
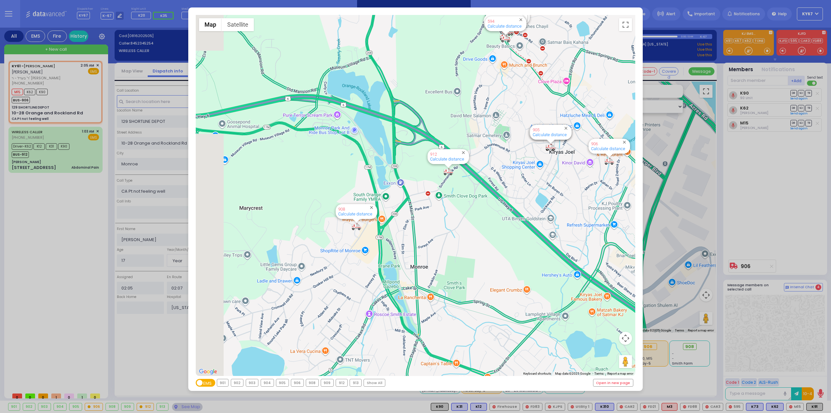
drag, startPoint x: 377, startPoint y: 204, endPoint x: 504, endPoint y: 185, distance: 128.0
click at [504, 185] on div "594 Calculate distance 595 Calculate distance 596 Calculate distance 901 Calcul…" at bounding box center [416, 195] width 440 height 361
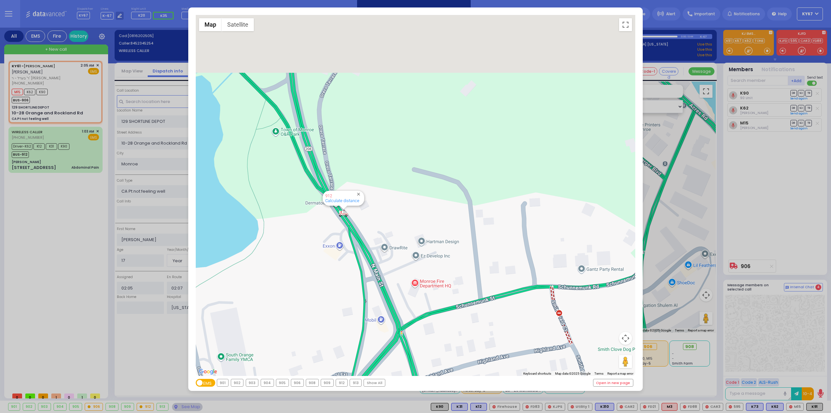
drag, startPoint x: 341, startPoint y: 139, endPoint x: 415, endPoint y: 282, distance: 161.0
click at [413, 280] on div "594 Calculate distance 595 Calculate distance 596 Calculate distance 901 Calcul…" at bounding box center [416, 195] width 440 height 361
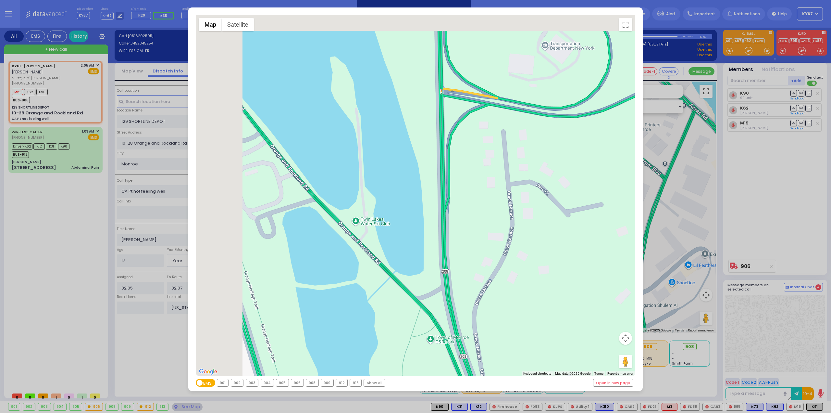
drag, startPoint x: 397, startPoint y: 183, endPoint x: 474, endPoint y: 240, distance: 96.0
click at [474, 240] on div "594 Calculate distance 595 Calculate distance 596 Calculate distance 901 Calcul…" at bounding box center [416, 195] width 440 height 361
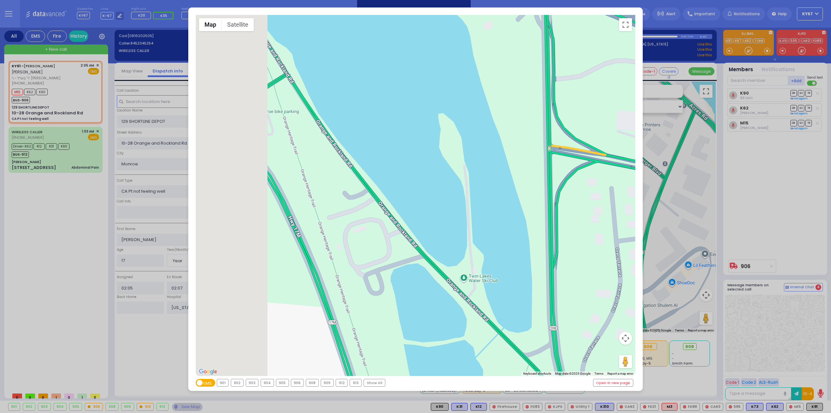
drag, startPoint x: 301, startPoint y: 144, endPoint x: 417, endPoint y: 211, distance: 133.9
click at [417, 210] on div "594 Calculate distance 595 Calculate distance 596 Calculate distance 901 Calcul…" at bounding box center [416, 195] width 440 height 361
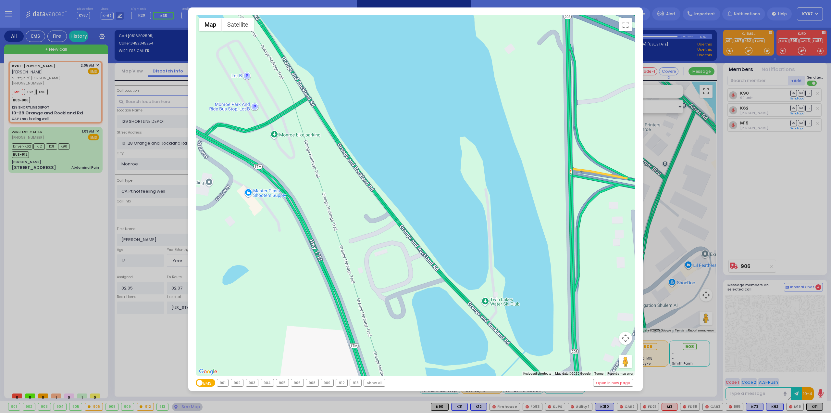
drag, startPoint x: 338, startPoint y: 121, endPoint x: 413, endPoint y: 216, distance: 121.5
click at [410, 212] on div "594 Calculate distance 595 Calculate distance 596 Calculate distance 901 Calcul…" at bounding box center [416, 195] width 440 height 361
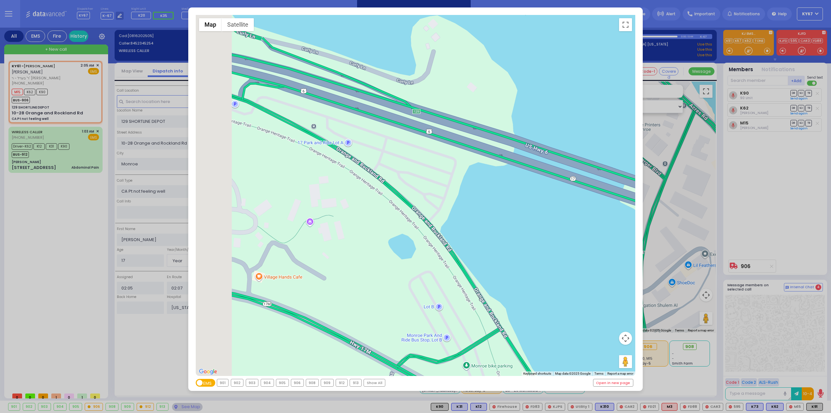
drag, startPoint x: 366, startPoint y: 145, endPoint x: 426, endPoint y: 223, distance: 98.6
click at [426, 222] on div "594 Calculate distance 595 Calculate distance 596 Calculate distance 901 Calcul…" at bounding box center [416, 195] width 440 height 361
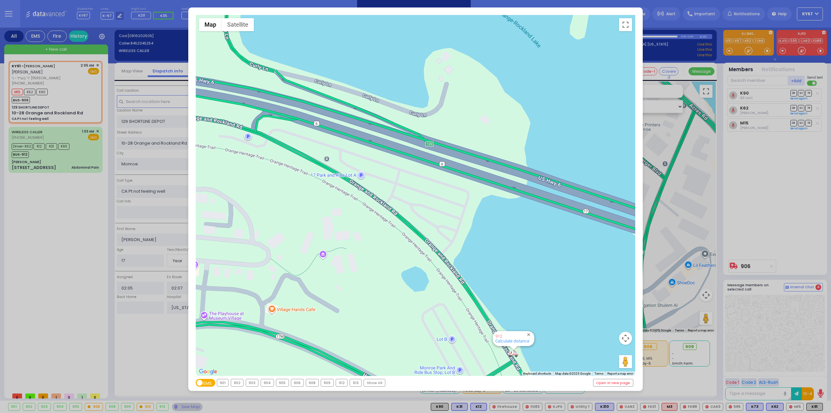
click at [782, 214] on div "← Move left → Move right ↑ Move up ↓ Move down + Zoom in - Zoom out Home Jump l…" at bounding box center [415, 206] width 831 height 413
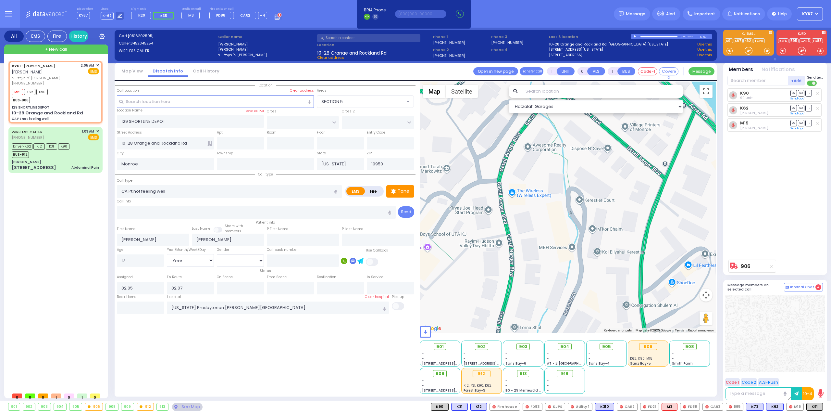
click at [773, 266] on icon at bounding box center [771, 266] width 3 height 4
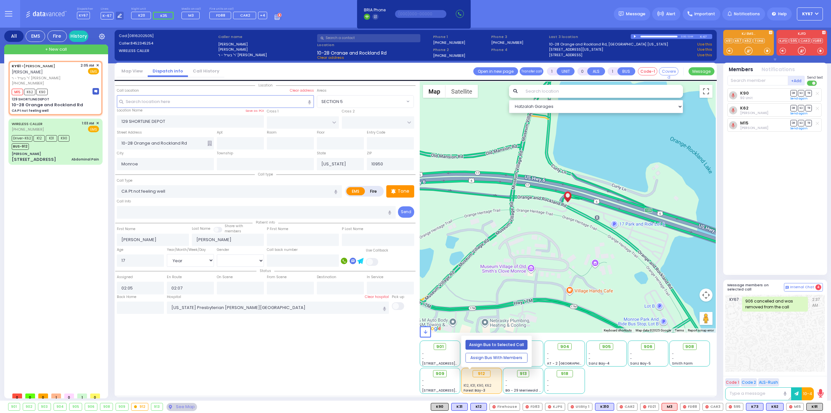
click at [501, 344] on button "Assign Bus to Selected Call" at bounding box center [497, 345] width 62 height 10
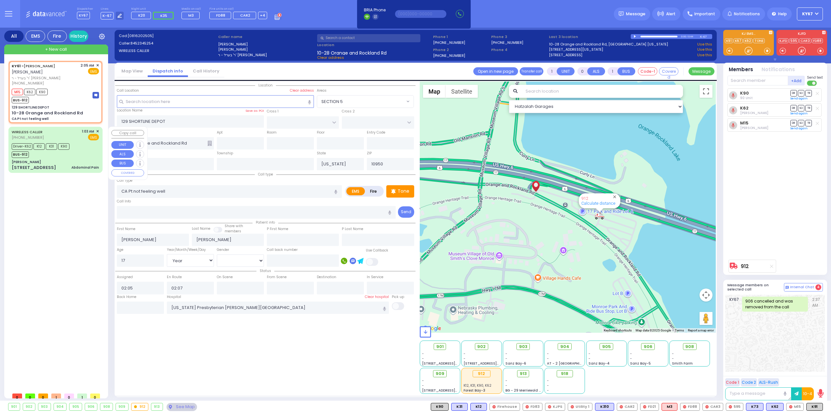
click at [71, 155] on div "Driver-K62 K12 K31 K90 BUS-912" at bounding box center [43, 150] width 62 height 16
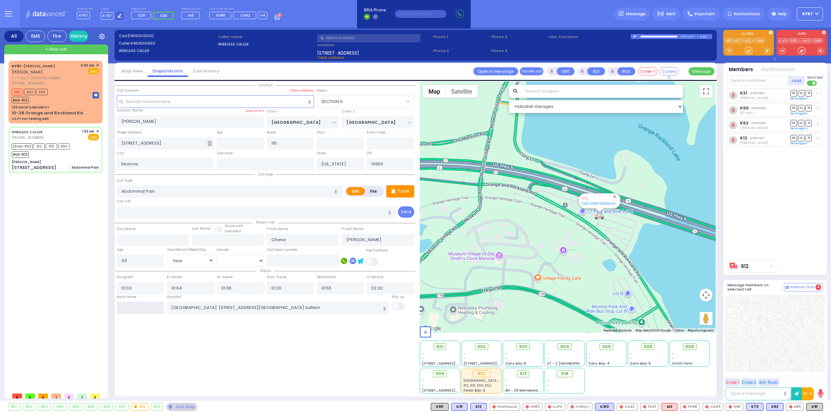
click at [144, 309] on input "text" at bounding box center [140, 307] width 47 height 12
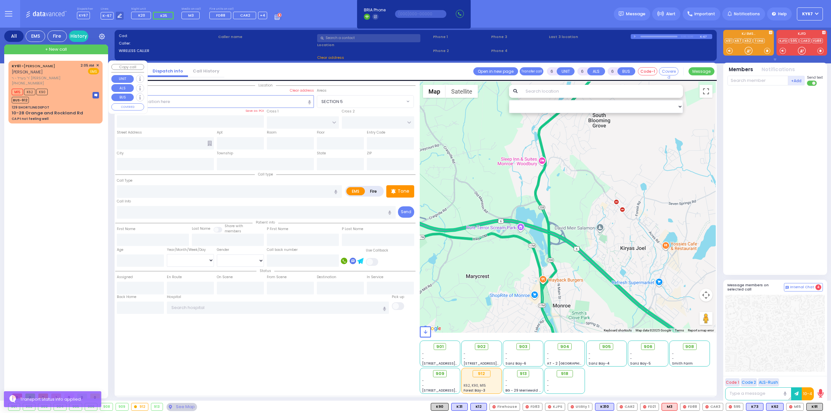
click at [63, 80] on span "ר' בערל - ר' [PERSON_NAME]" at bounding box center [45, 78] width 67 height 6
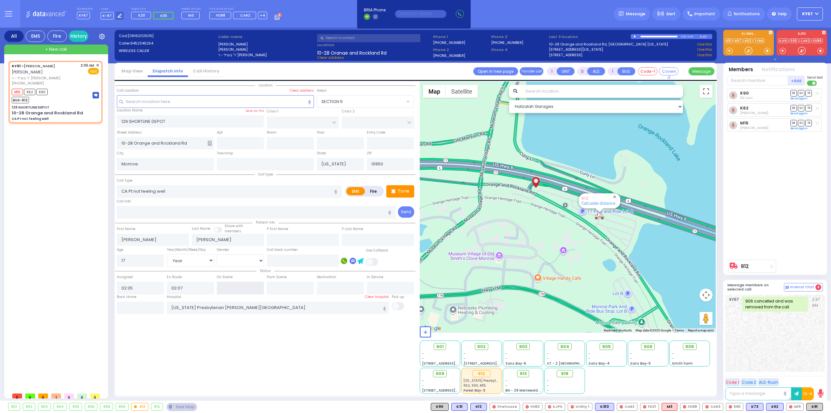
click at [236, 289] on input "text" at bounding box center [240, 288] width 47 height 12
click at [276, 361] on div "Location" at bounding box center [265, 237] width 300 height 312
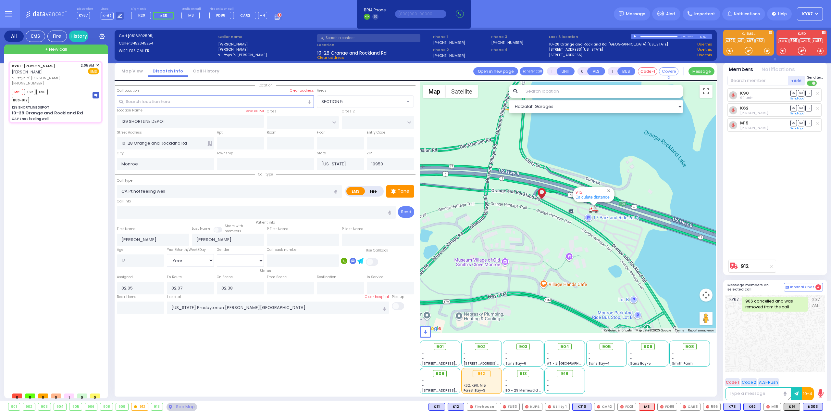
click at [271, 351] on div "Location" at bounding box center [265, 237] width 300 height 312
drag, startPoint x: 261, startPoint y: 239, endPoint x: 159, endPoint y: 241, distance: 101.6
click at [166, 239] on div "Patient info First Name [PERSON_NAME] Last Name Share with members" at bounding box center [265, 232] width 300 height 27
drag, startPoint x: 154, startPoint y: 239, endPoint x: 73, endPoint y: 238, distance: 80.5
click at [75, 238] on div "All EMS Fire History Settings" at bounding box center [415, 215] width 823 height 375
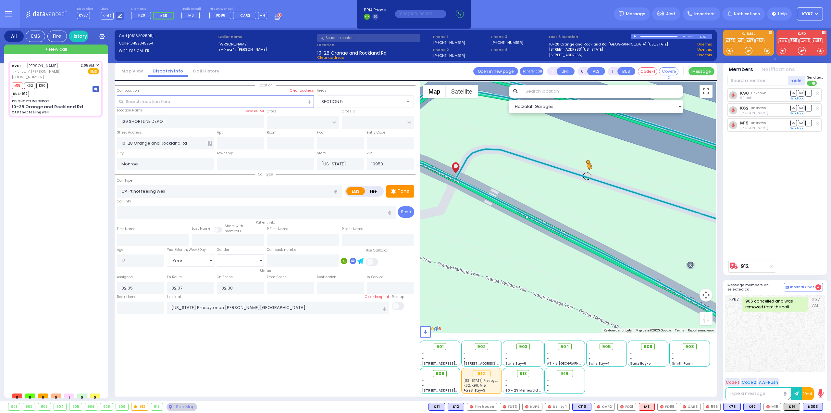
drag, startPoint x: 701, startPoint y: 313, endPoint x: 587, endPoint y: 175, distance: 178.3
click at [587, 175] on div "To activate drag with keyboard, press Alt + Enter. Once in keyboard drag state,…" at bounding box center [568, 206] width 296 height 251
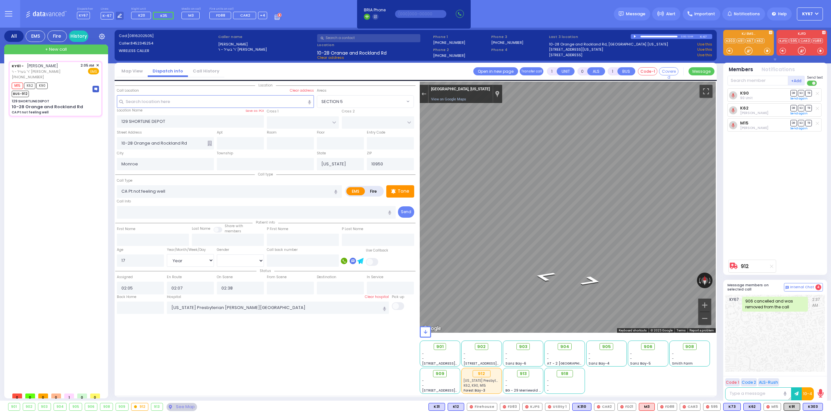
select select
select select "Year"
select select "[DEMOGRAPHIC_DATA]"
click at [427, 93] on button "Exit the Street View" at bounding box center [424, 94] width 8 height 9
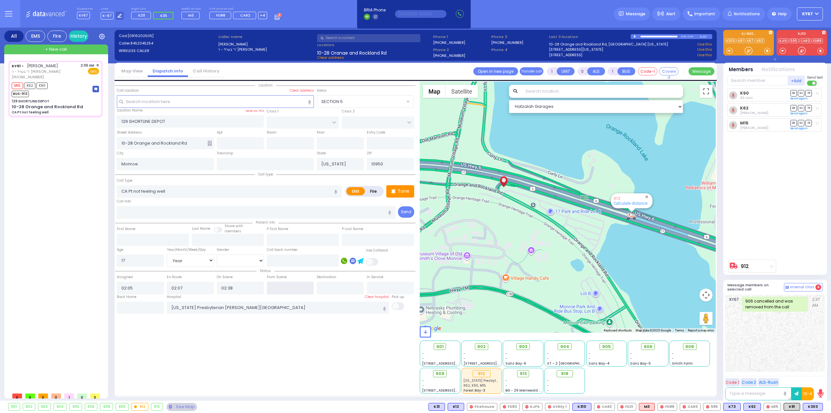
click at [283, 285] on input "text" at bounding box center [290, 288] width 47 height 12
type input "02:44"
click at [293, 344] on div "Location" at bounding box center [265, 237] width 300 height 312
select select
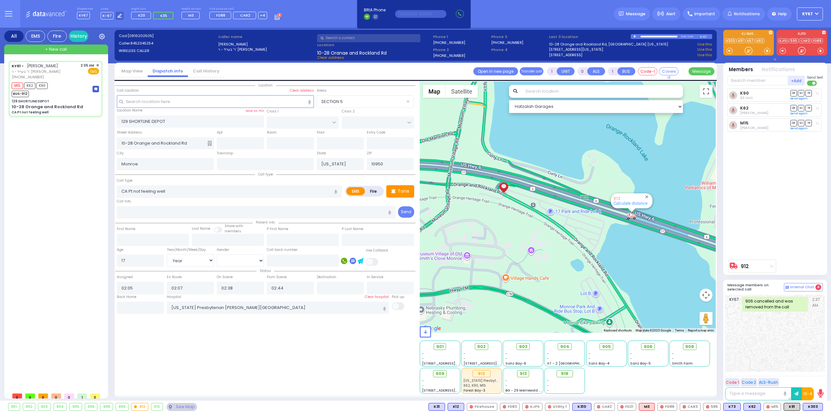
radio input "true"
select select "Year"
select select "[DEMOGRAPHIC_DATA]"
select select "Hatzalah Garages"
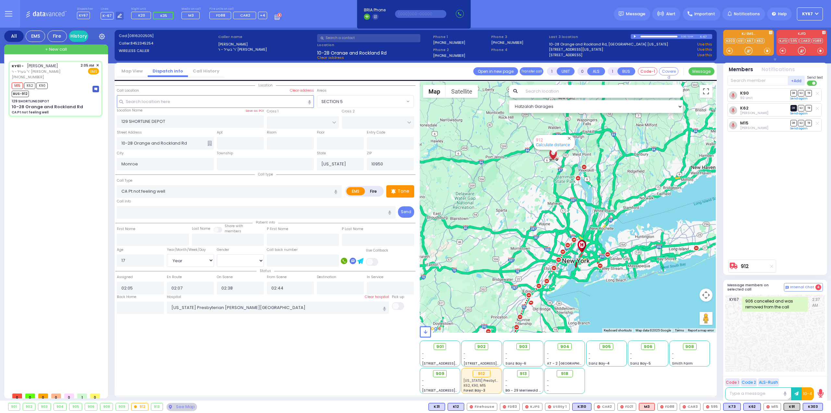
click at [793, 109] on span "DR" at bounding box center [794, 108] width 6 height 6
click at [810, 93] on span "TR" at bounding box center [809, 93] width 6 height 6
select select
radio input "true"
select select "Year"
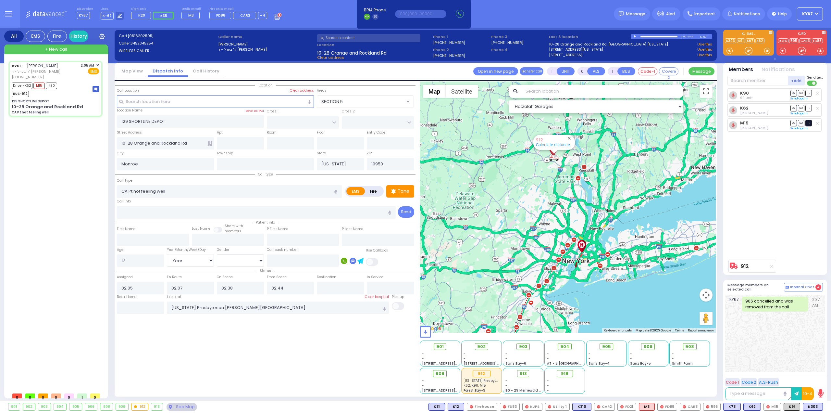
select select "[DEMOGRAPHIC_DATA]"
select select "Hatzalah Garages"
click at [811, 122] on span "TR" at bounding box center [809, 123] width 6 height 6
select select
radio input "true"
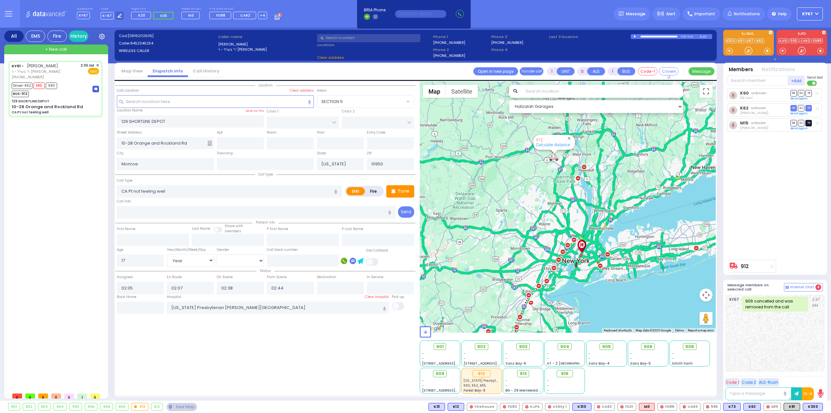
select select "Year"
select select "[DEMOGRAPHIC_DATA]"
select select "Hatzalah Garages"
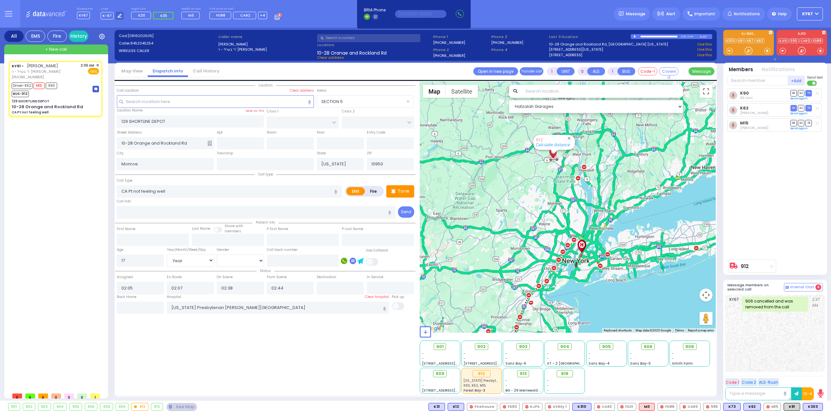
select select
radio input "true"
select select "Year"
select select "[DEMOGRAPHIC_DATA]"
select select "Hatzalah Garages"
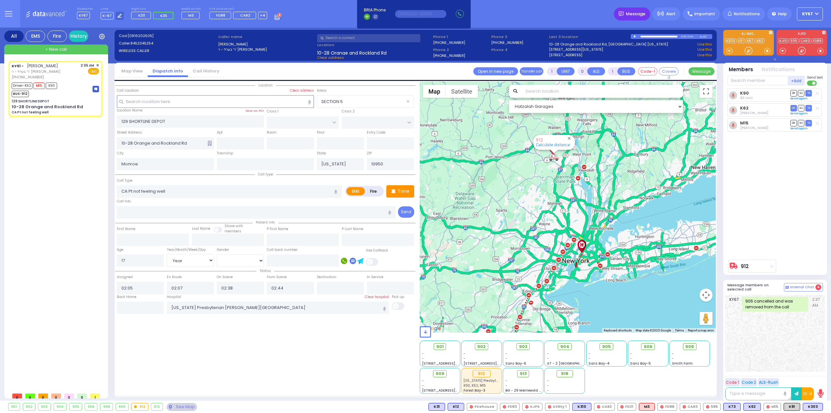
click at [642, 14] on span "Message" at bounding box center [635, 14] width 19 height 6
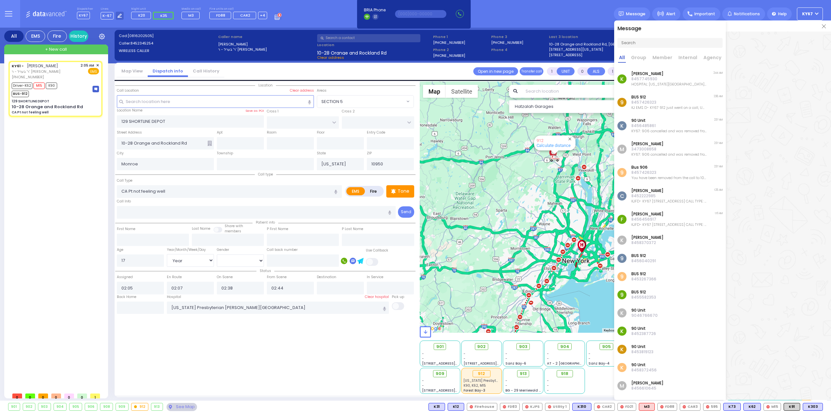
click at [579, 10] on div "Dispatcher KY67 shift has started. Are you ? Lines K-67" at bounding box center [415, 14] width 831 height 28
click at [41, 176] on div "KY61 - אהרן זאב פאלאטשעק ר' בערל - ר' שמואל דוד מארקאוויטש (845) 234-5254 2:05 …" at bounding box center [56, 225] width 97 height 328
click at [826, 27] on img at bounding box center [824, 26] width 4 height 4
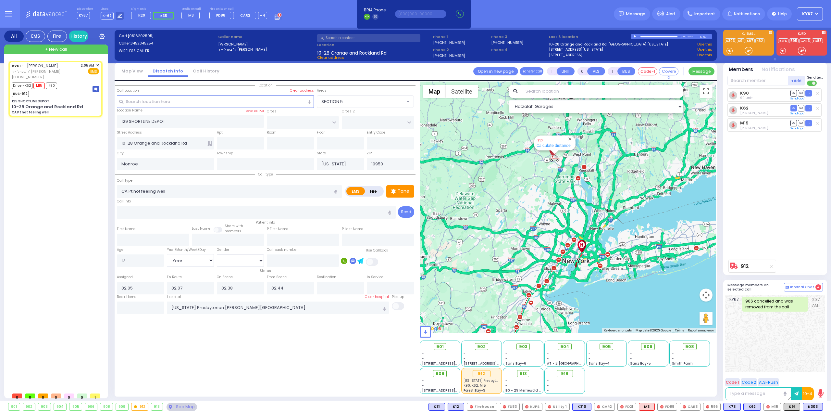
click at [273, 358] on div "Location" at bounding box center [265, 237] width 300 height 312
type input "6"
select select
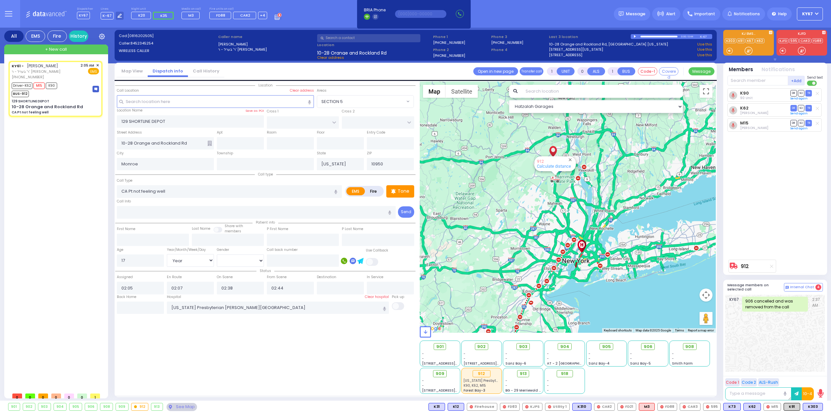
radio input "true"
type input "Unknown"
select select "Year"
select select "[DEMOGRAPHIC_DATA]"
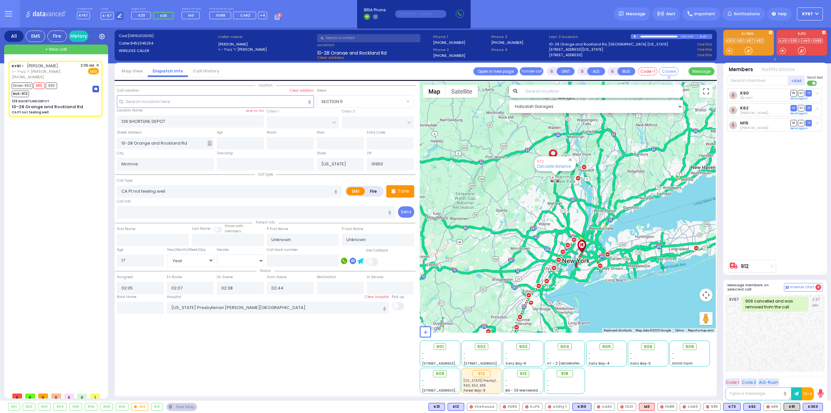
select select "Hatzalah Garages"
select select
radio input "true"
type input "David"
type input "Horowitz"
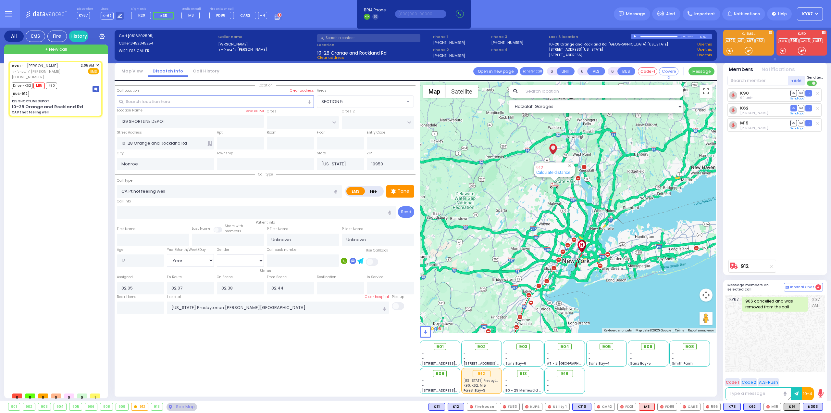
type input "18"
select select "Year"
select select "[DEMOGRAPHIC_DATA]"
select select "Hatzalah Garages"
select select
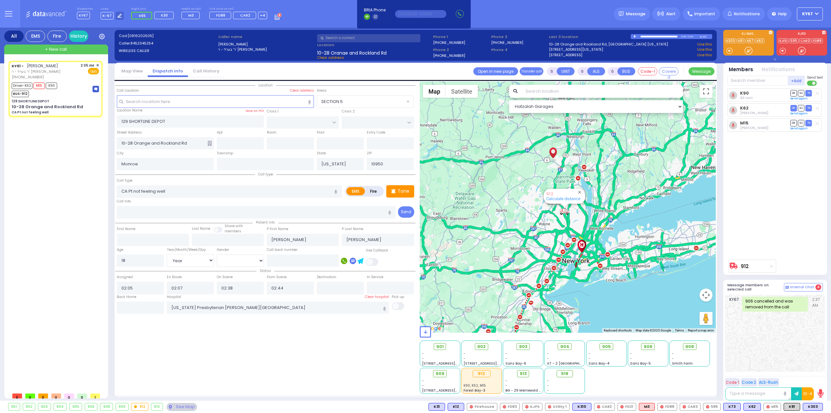
radio input "true"
select select "Year"
select select "[DEMOGRAPHIC_DATA]"
select select "Hatzalah Garages"
select select
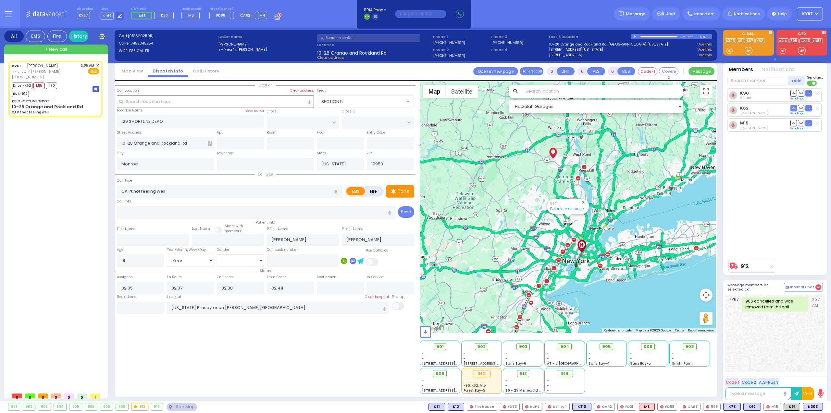
radio input "true"
select select "Year"
select select "[DEMOGRAPHIC_DATA]"
select select "Hatzalah Garages"
